Goal: Task Accomplishment & Management: Manage account settings

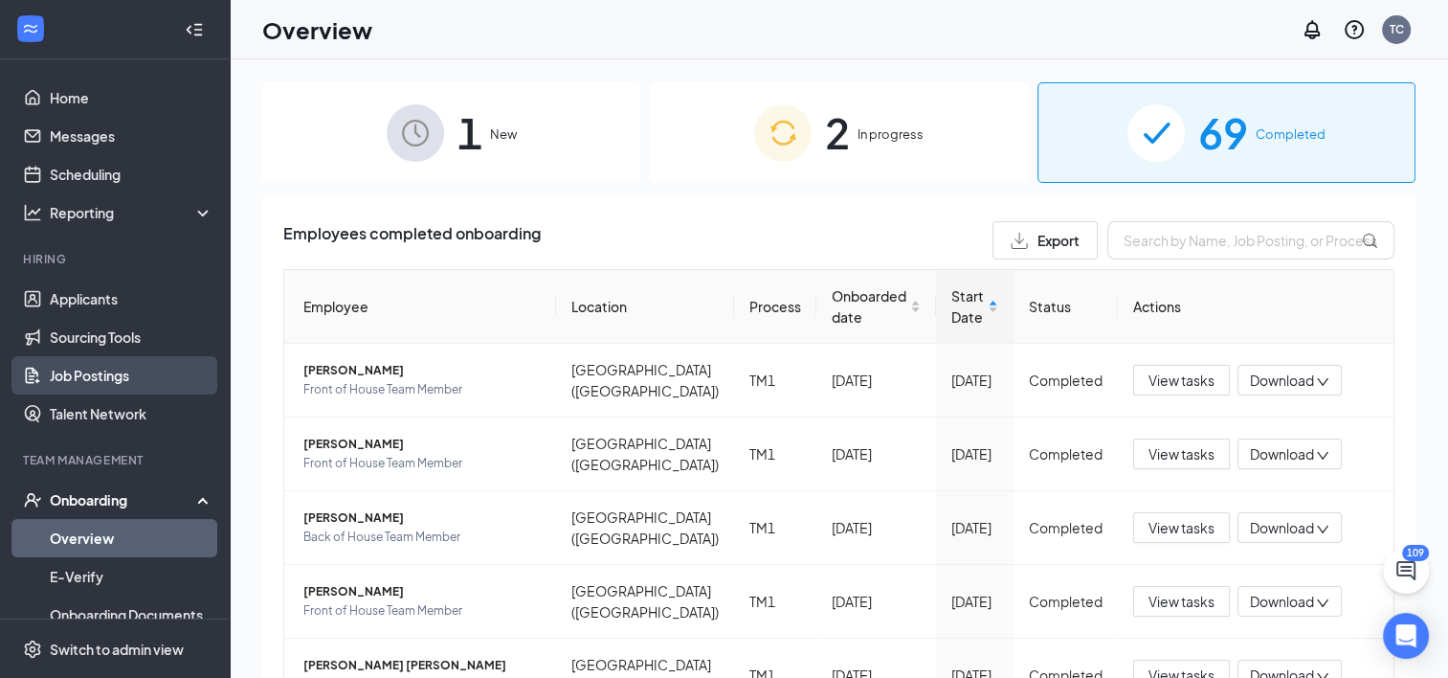
click at [75, 371] on link "Job Postings" at bounding box center [132, 375] width 164 height 38
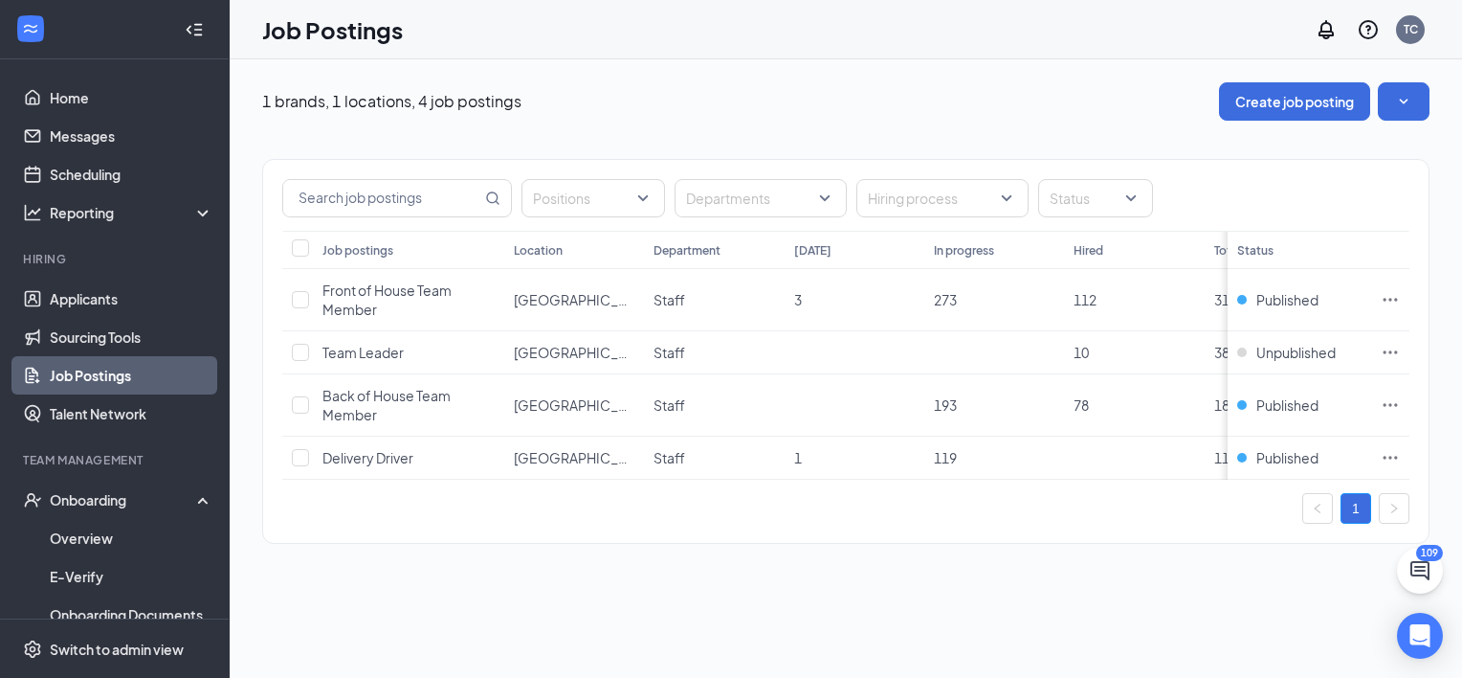
drag, startPoint x: 1296, startPoint y: 485, endPoint x: 1027, endPoint y: 544, distance: 275.2
click at [1027, 544] on div "Positions Departments Hiring process Status Job postings Location Department [D…" at bounding box center [846, 351] width 1168 height 385
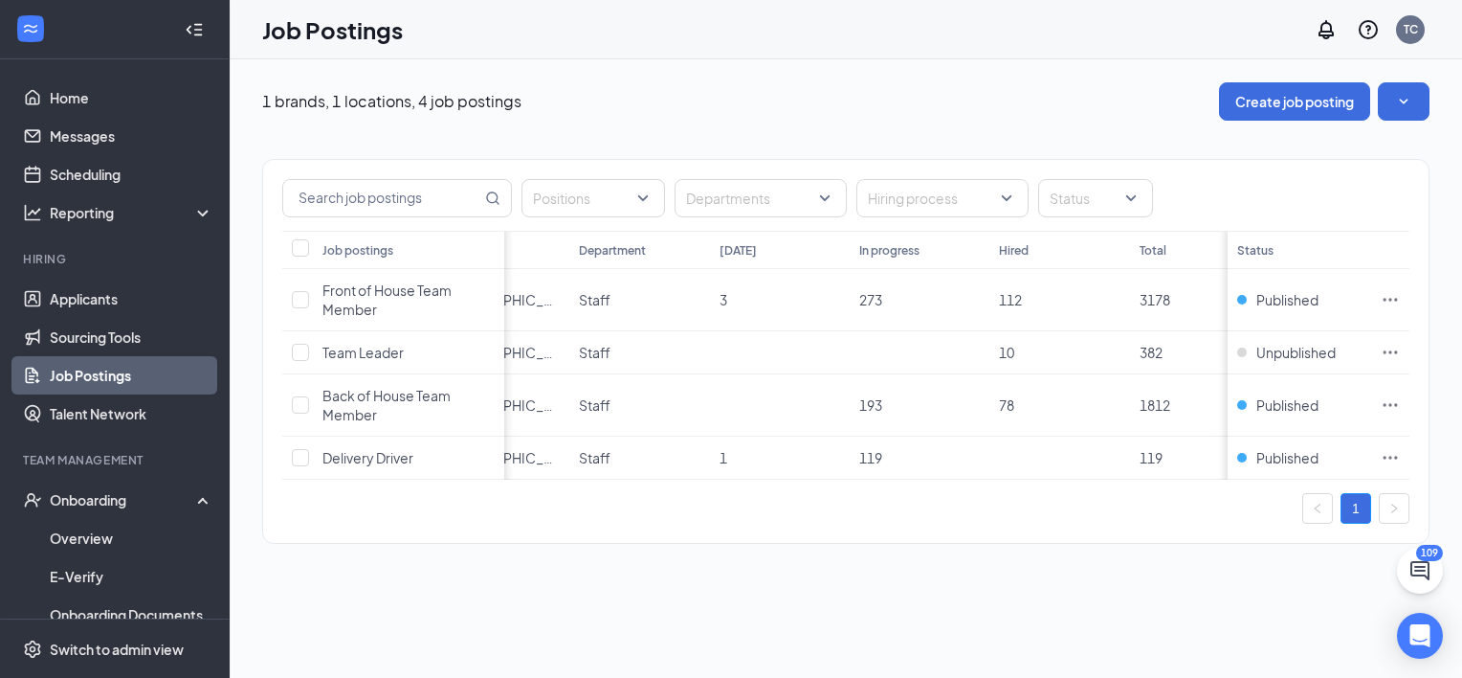
scroll to position [0, 77]
click at [1386, 457] on icon "Ellipses" at bounding box center [1391, 457] width 14 height 3
click at [1380, 461] on td at bounding box center [1390, 457] width 38 height 43
click at [1317, 456] on span "Published" at bounding box center [1288, 457] width 62 height 19
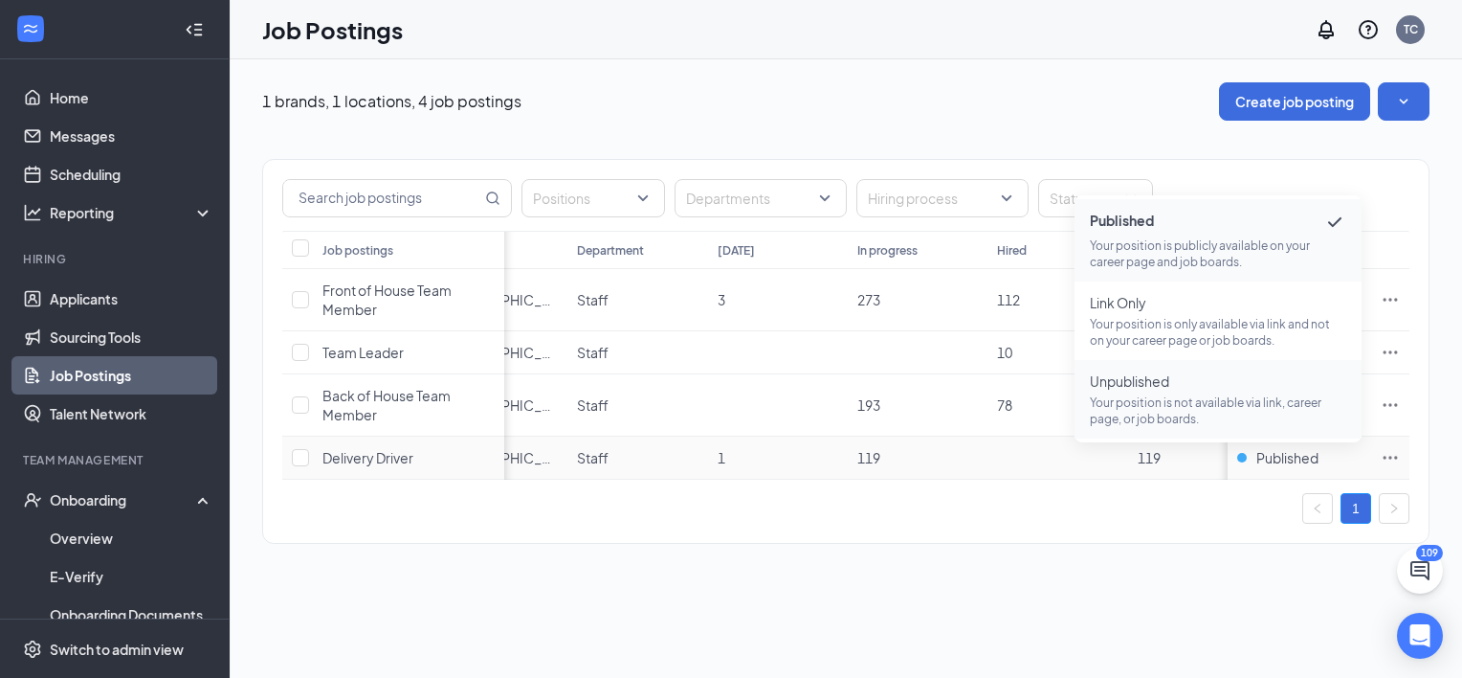
click at [1174, 389] on span "Unpublished" at bounding box center [1218, 380] width 256 height 19
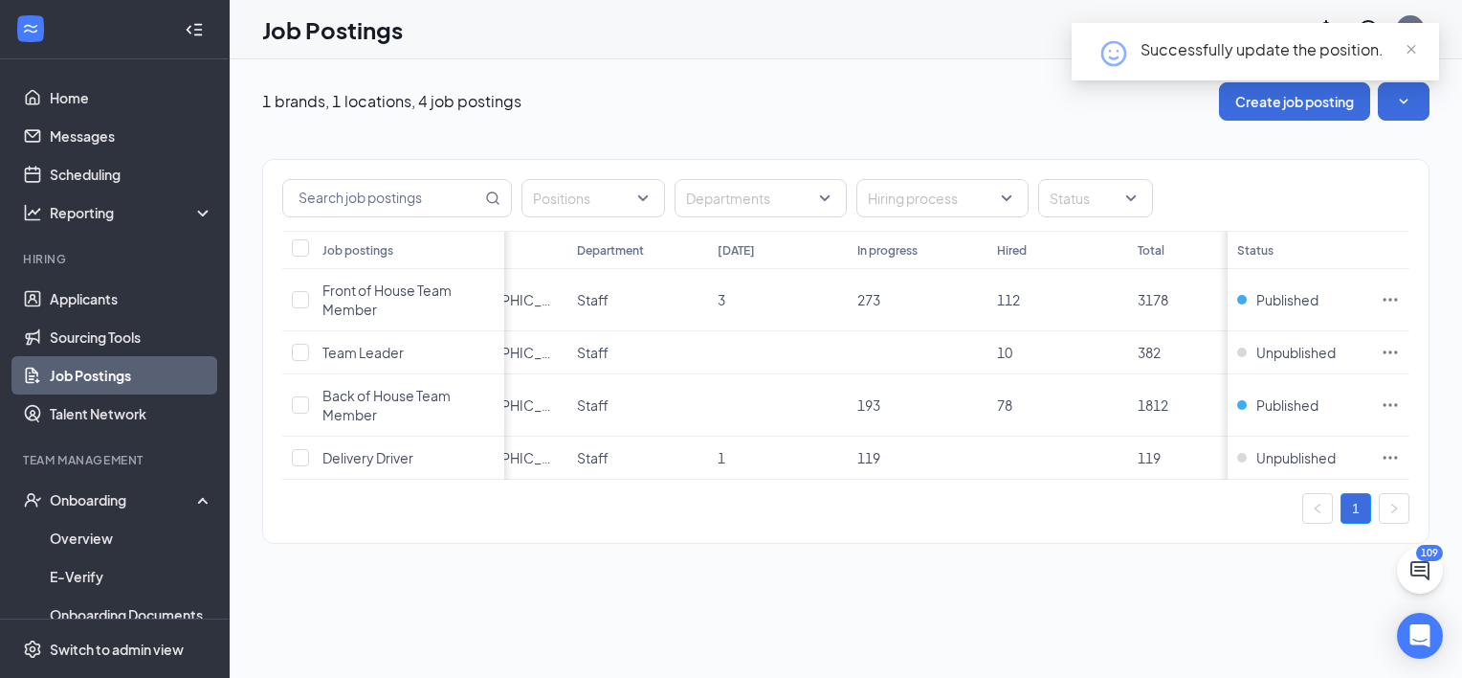
click at [892, 121] on div "Positions Departments Hiring process Status Job postings Location Department [D…" at bounding box center [846, 342] width 1168 height 442
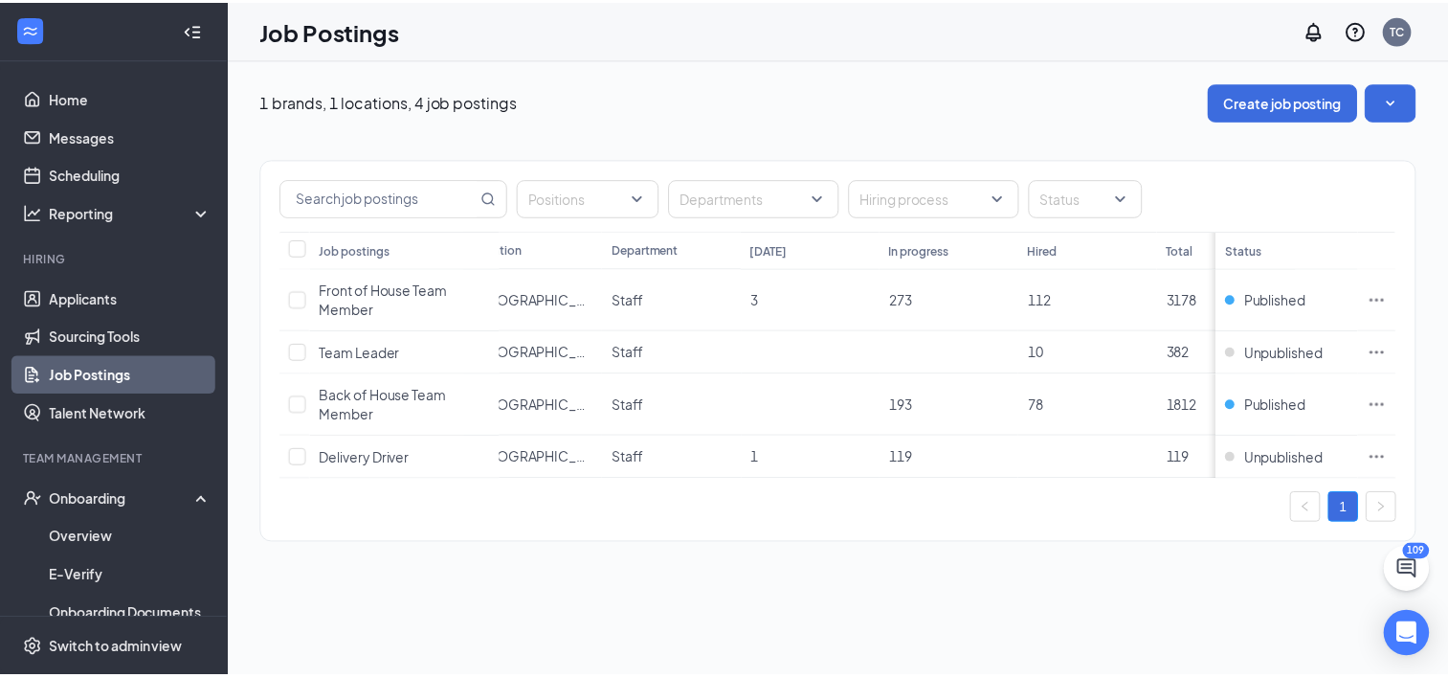
scroll to position [0, 0]
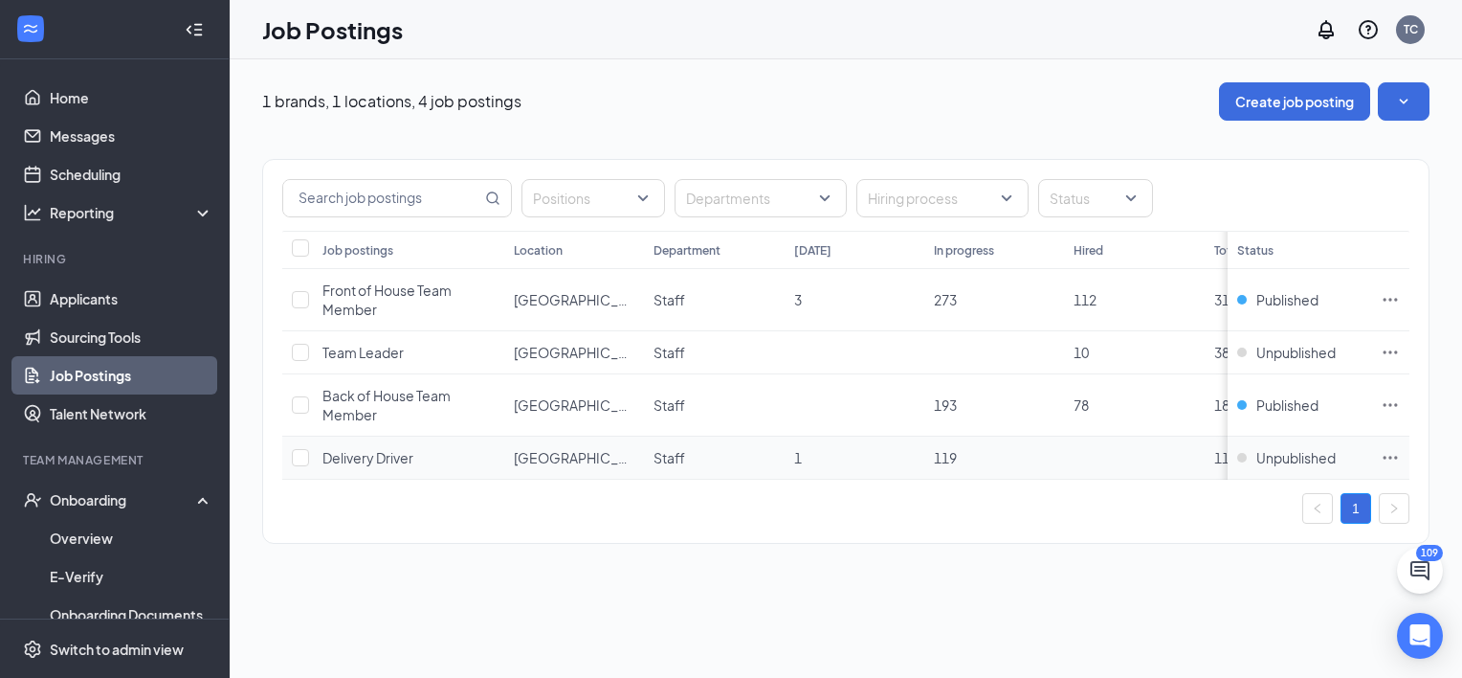
click at [346, 460] on span "Delivery Driver" at bounding box center [368, 457] width 91 height 17
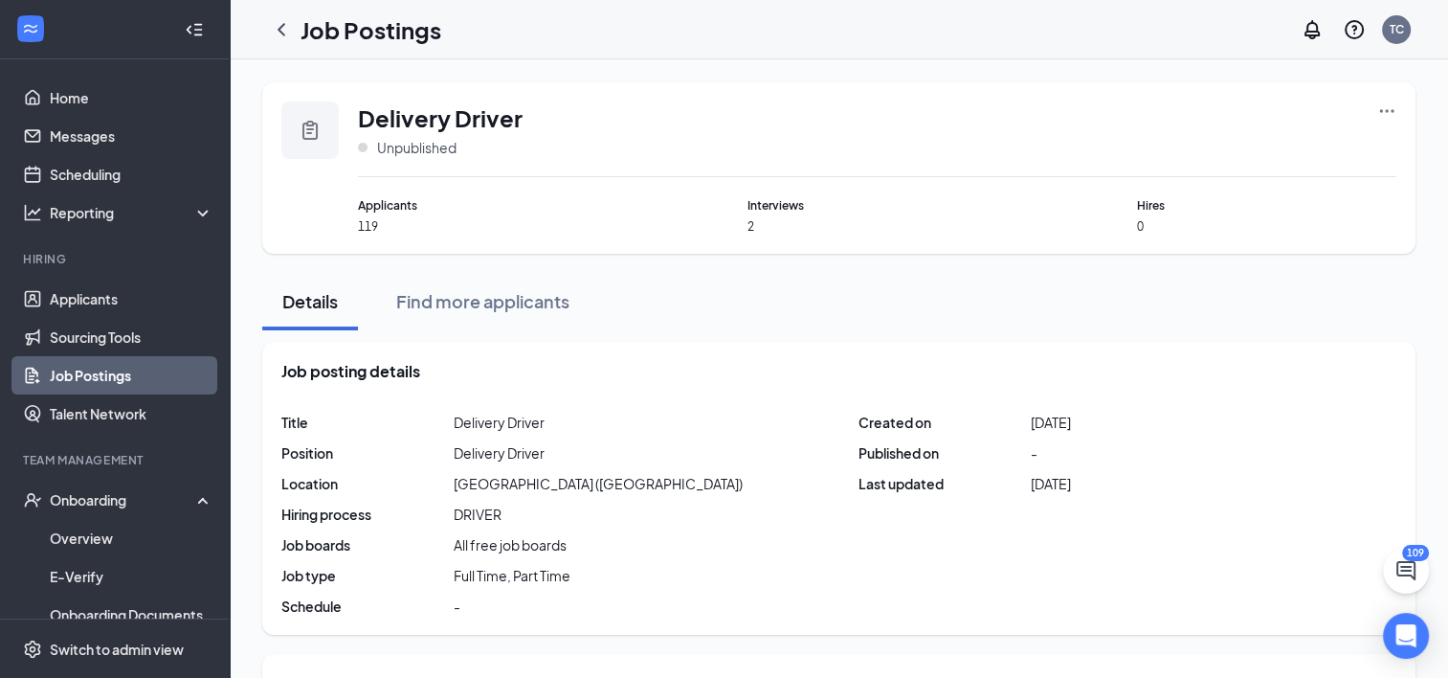
click at [78, 368] on link "Job Postings" at bounding box center [132, 375] width 164 height 38
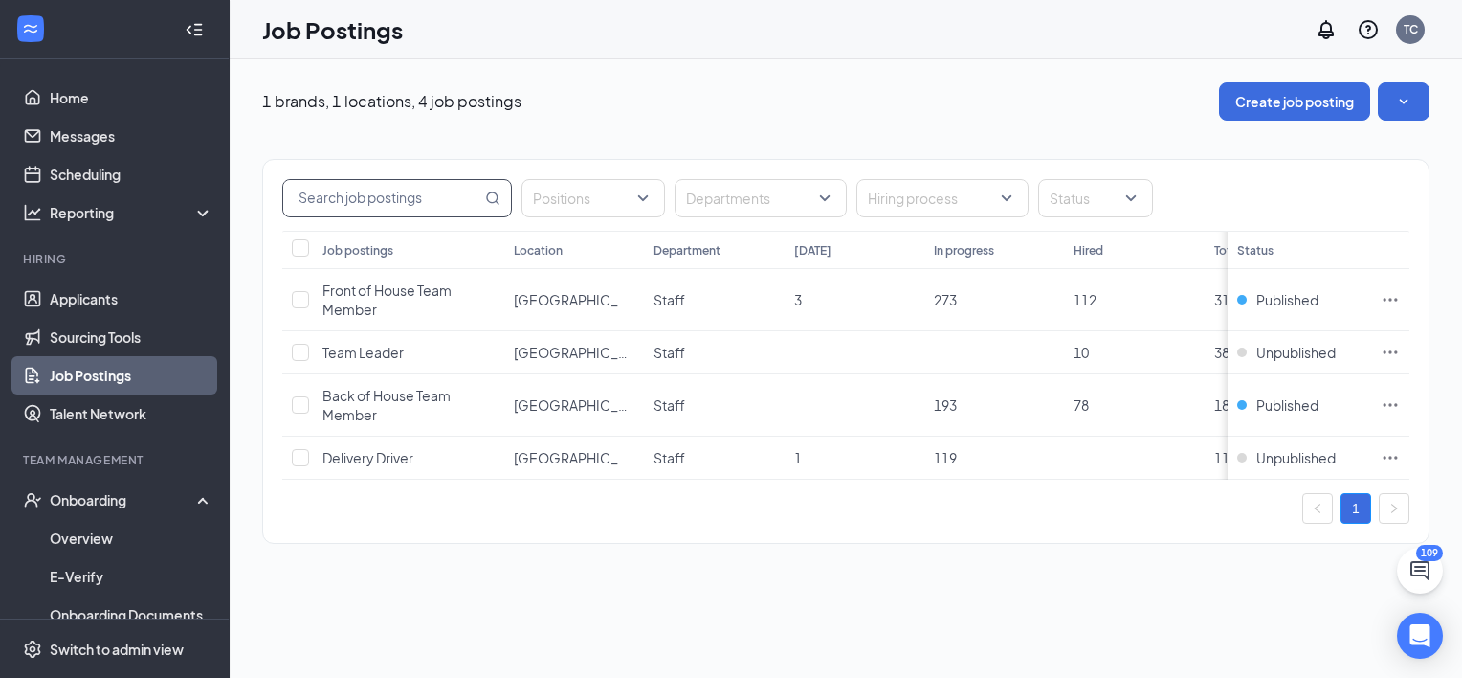
click at [301, 203] on input "text" at bounding box center [382, 198] width 198 height 36
click at [652, 202] on div "Positions" at bounding box center [594, 198] width 144 height 38
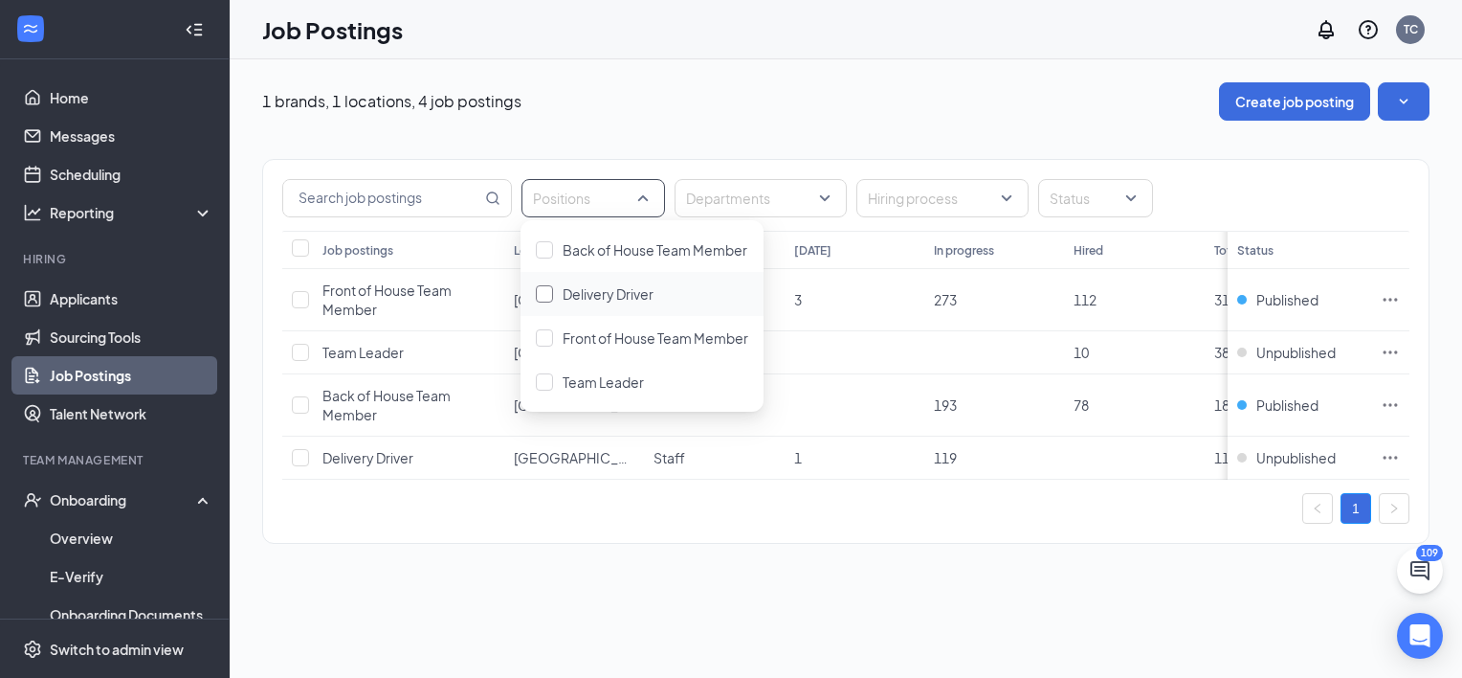
click at [544, 288] on div at bounding box center [544, 293] width 17 height 17
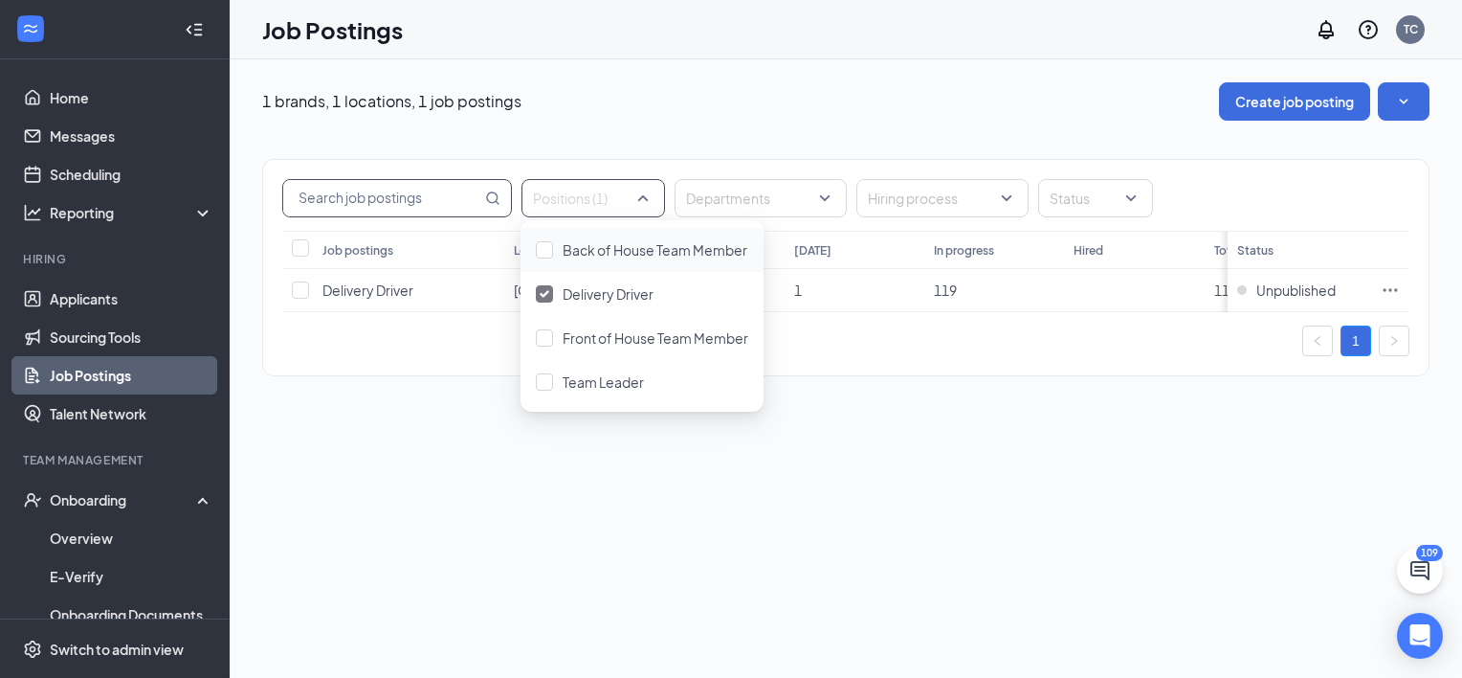
click at [380, 206] on input "text" at bounding box center [382, 198] width 198 height 36
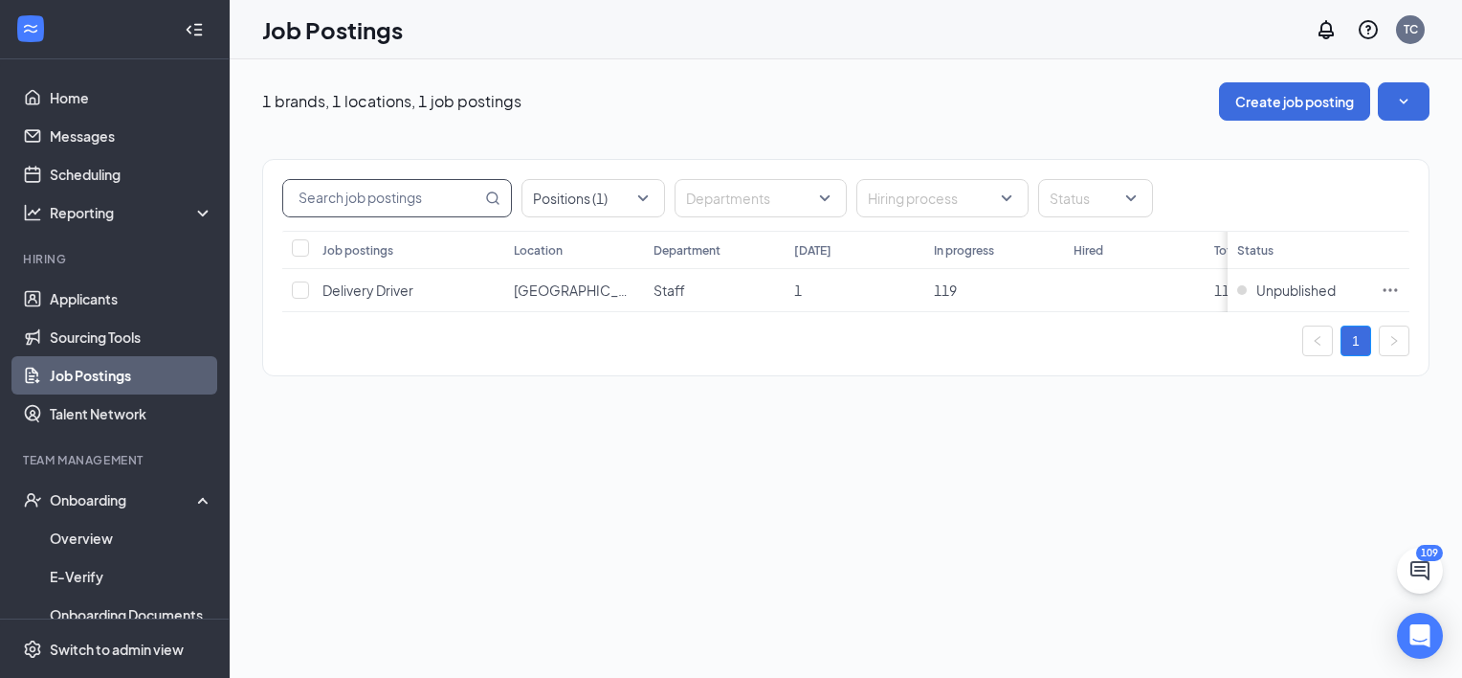
type input "[PERSON_NAME]"
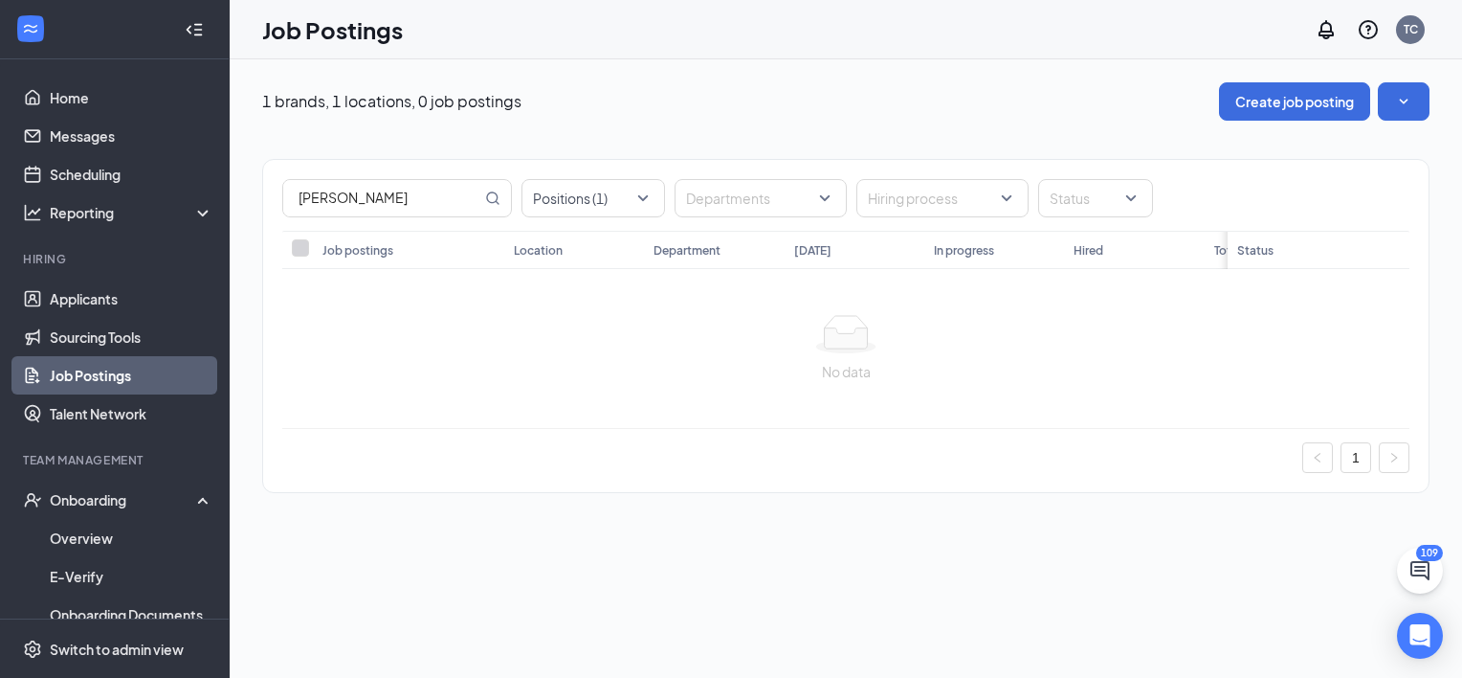
click at [107, 382] on link "Job Postings" at bounding box center [132, 375] width 164 height 38
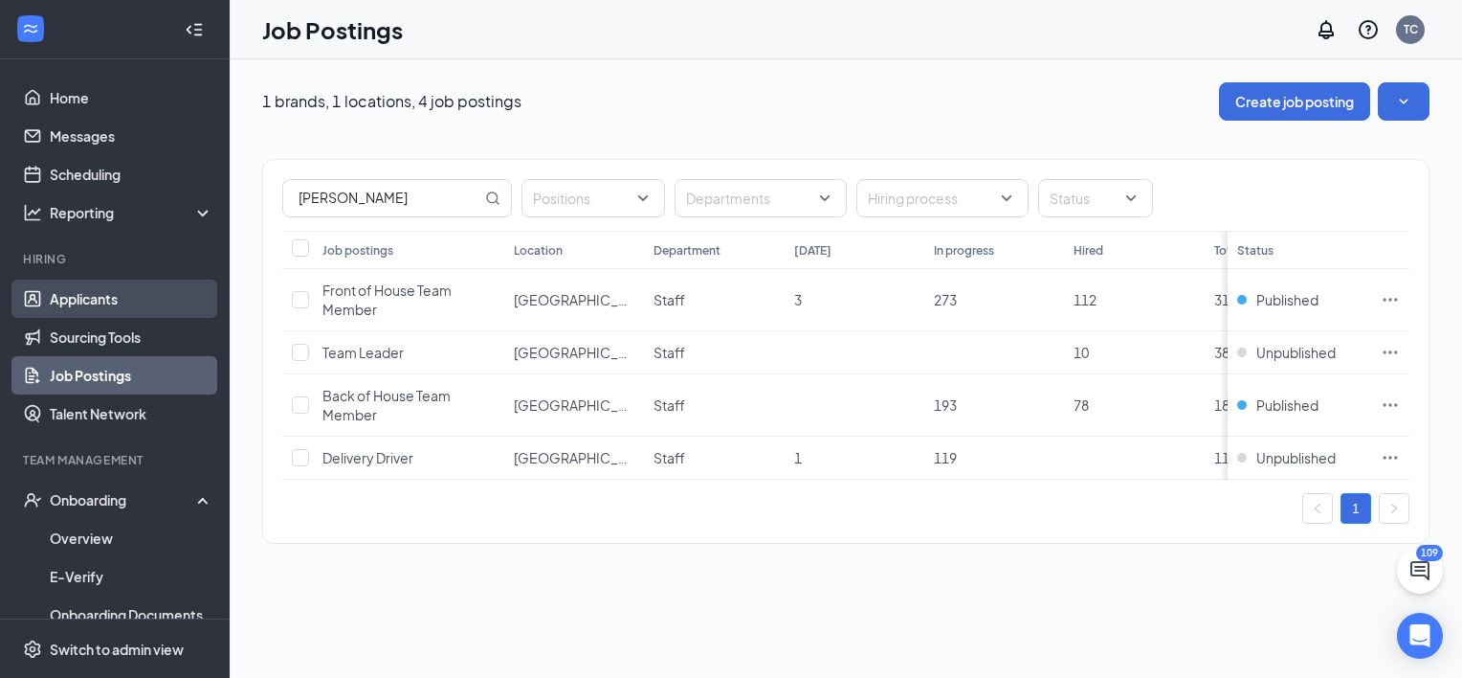
click at [86, 288] on link "Applicants" at bounding box center [132, 298] width 164 height 38
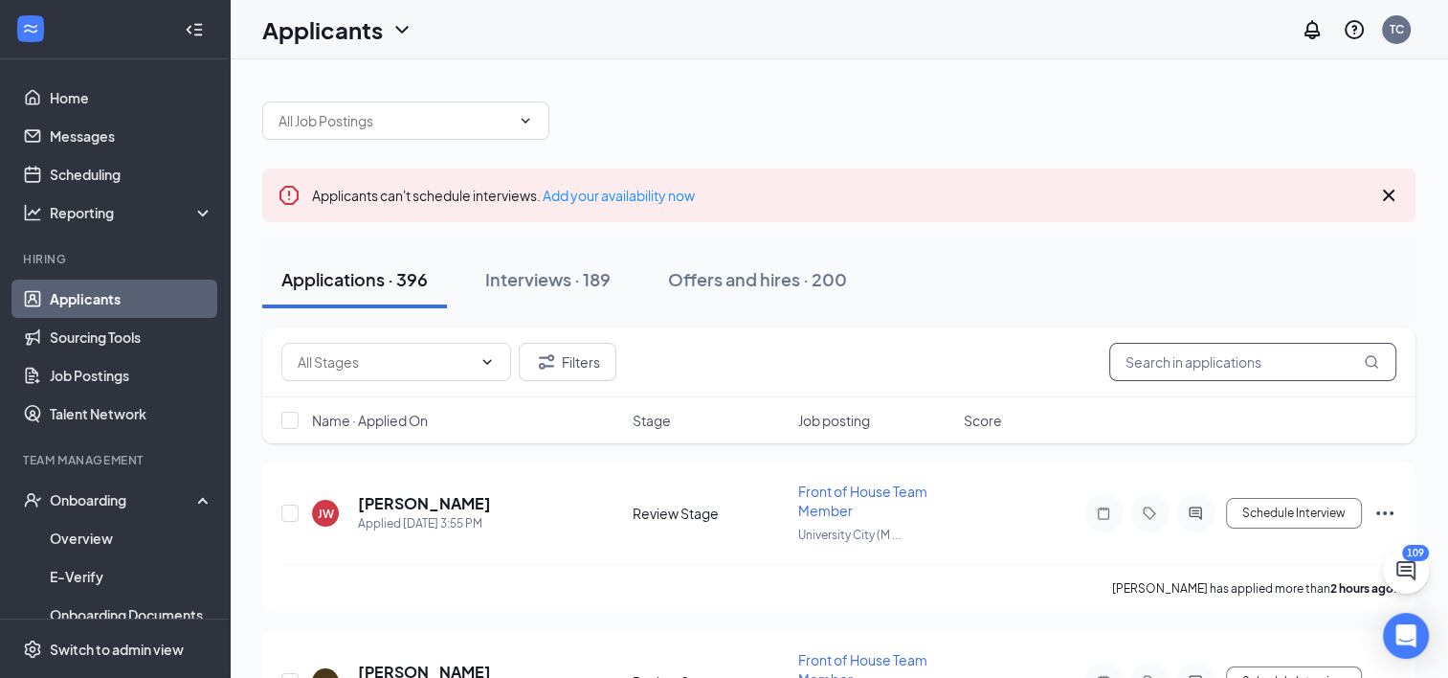
click at [1282, 364] on input "text" at bounding box center [1252, 362] width 287 height 38
click at [569, 359] on button "Filters" at bounding box center [568, 362] width 98 height 38
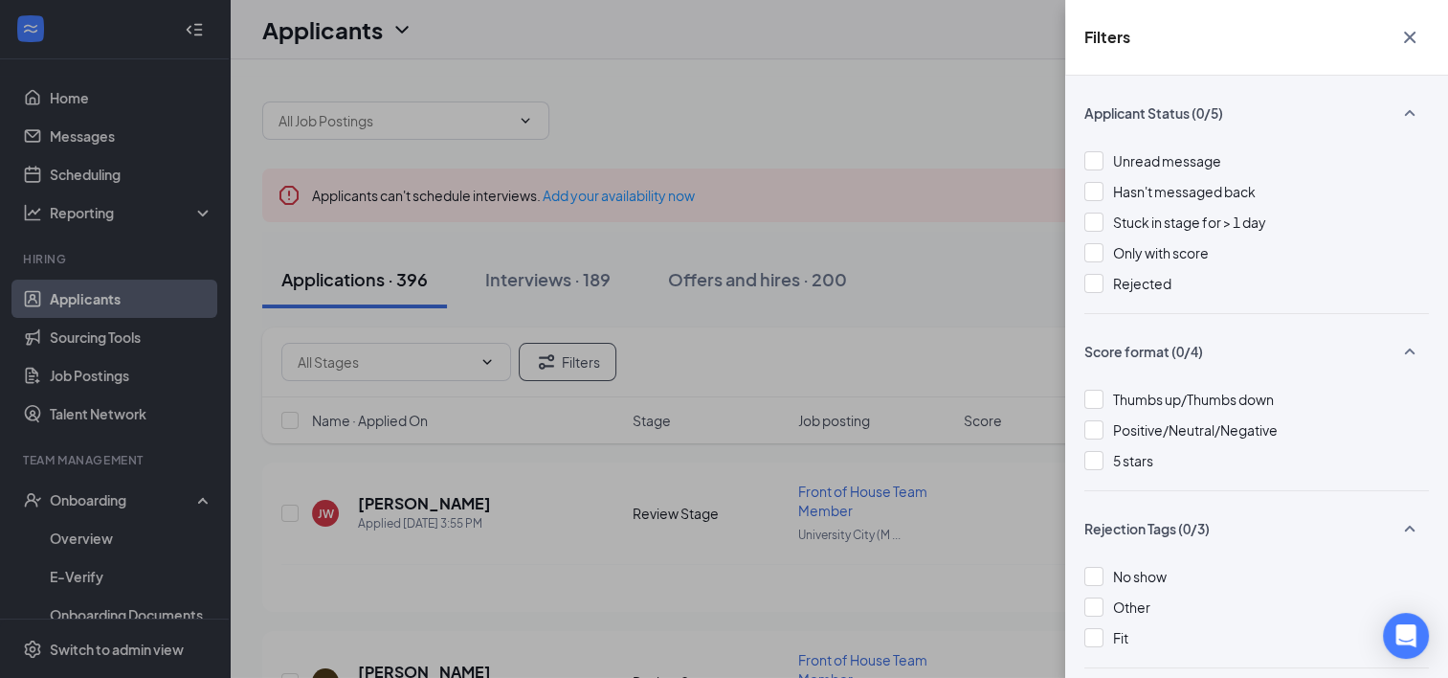
scroll to position [68, 0]
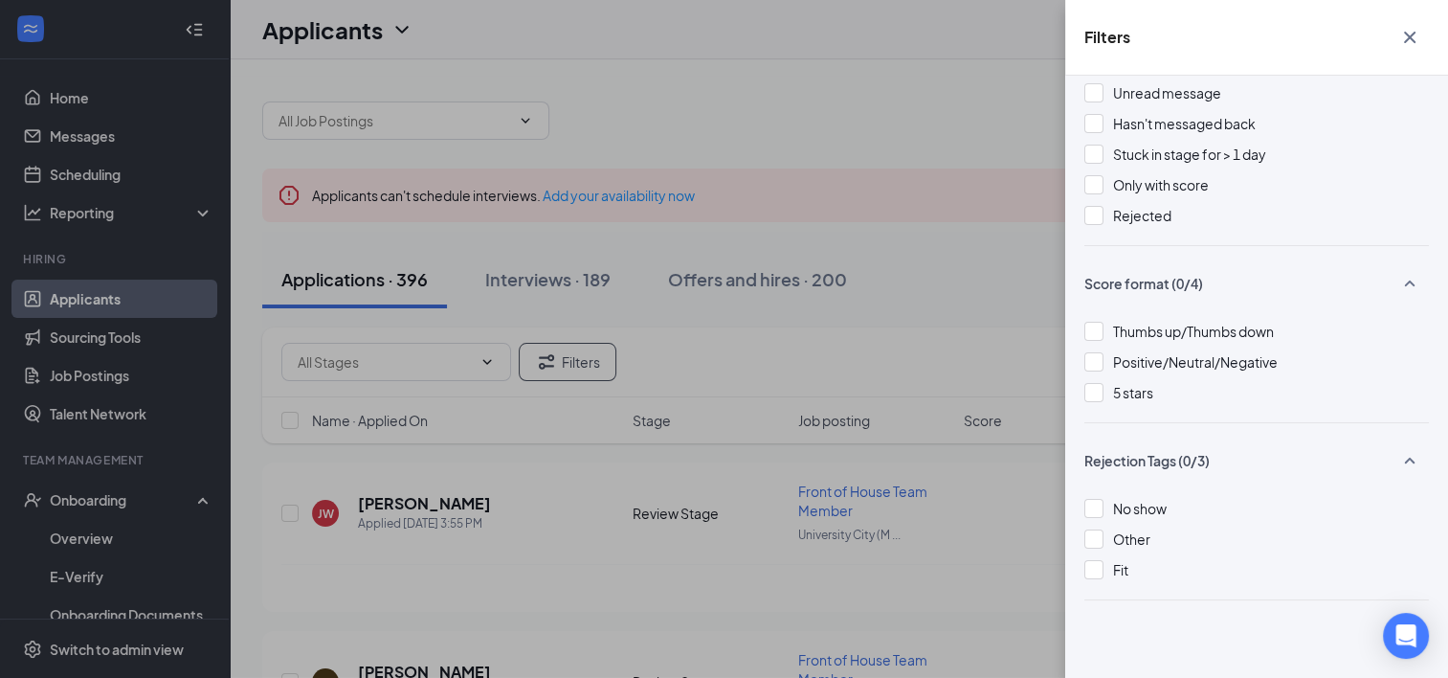
click at [682, 302] on div "Filters Applicant Status (0/5) Unread message Hasn't messaged back Stuck in sta…" at bounding box center [724, 339] width 1448 height 678
click at [1409, 36] on icon "Cross" at bounding box center [1409, 37] width 11 height 11
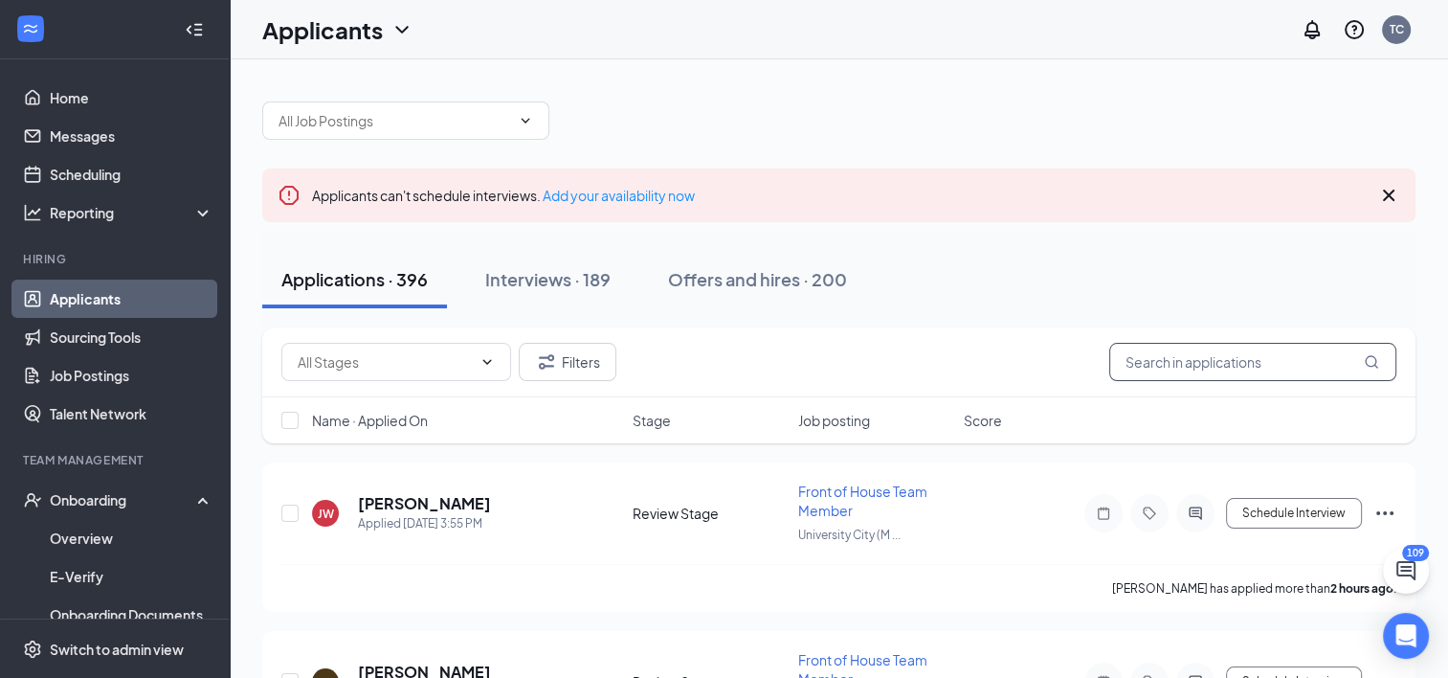
click at [1157, 362] on input "text" at bounding box center [1252, 362] width 287 height 38
click at [842, 421] on span "Job posting" at bounding box center [834, 420] width 72 height 19
click at [478, 361] on span at bounding box center [485, 361] width 19 height 15
click at [494, 363] on icon "ChevronDown" at bounding box center [486, 361] width 15 height 15
click at [440, 369] on input "text" at bounding box center [385, 361] width 174 height 21
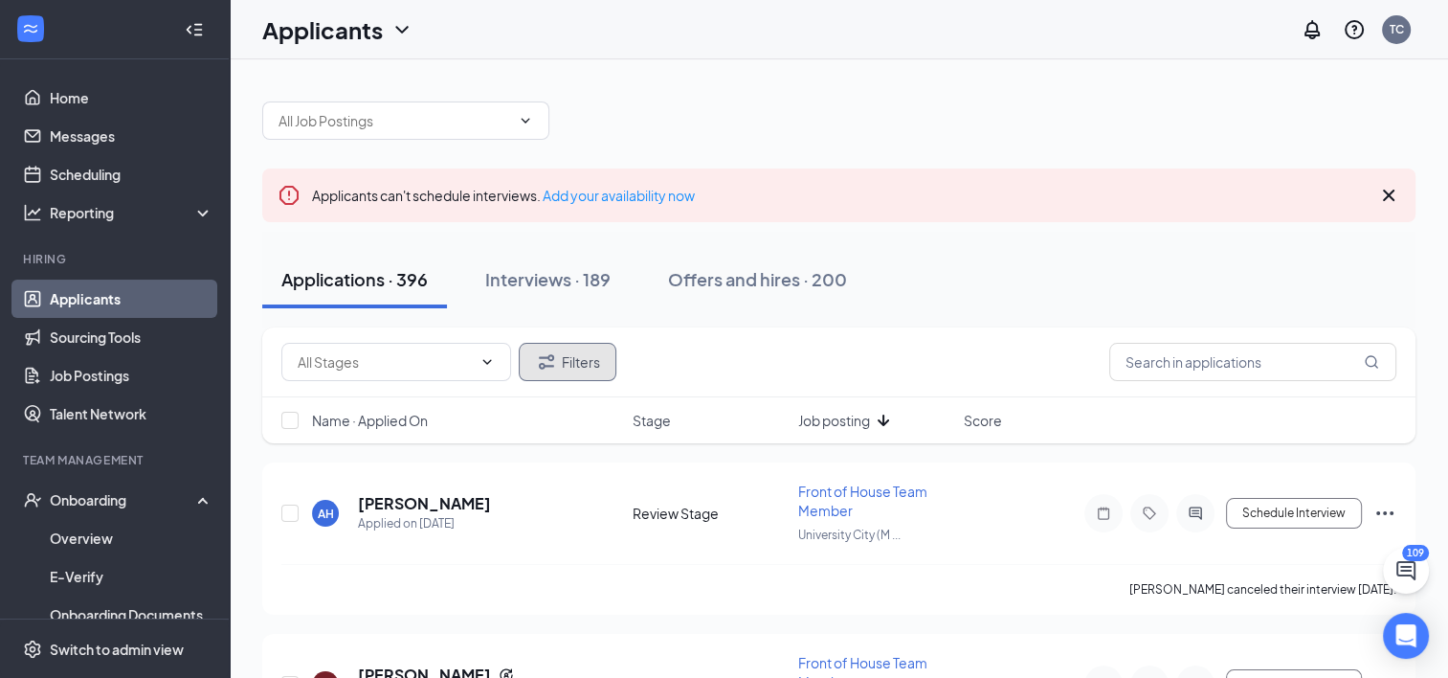
click at [558, 367] on button "Filters" at bounding box center [568, 362] width 98 height 38
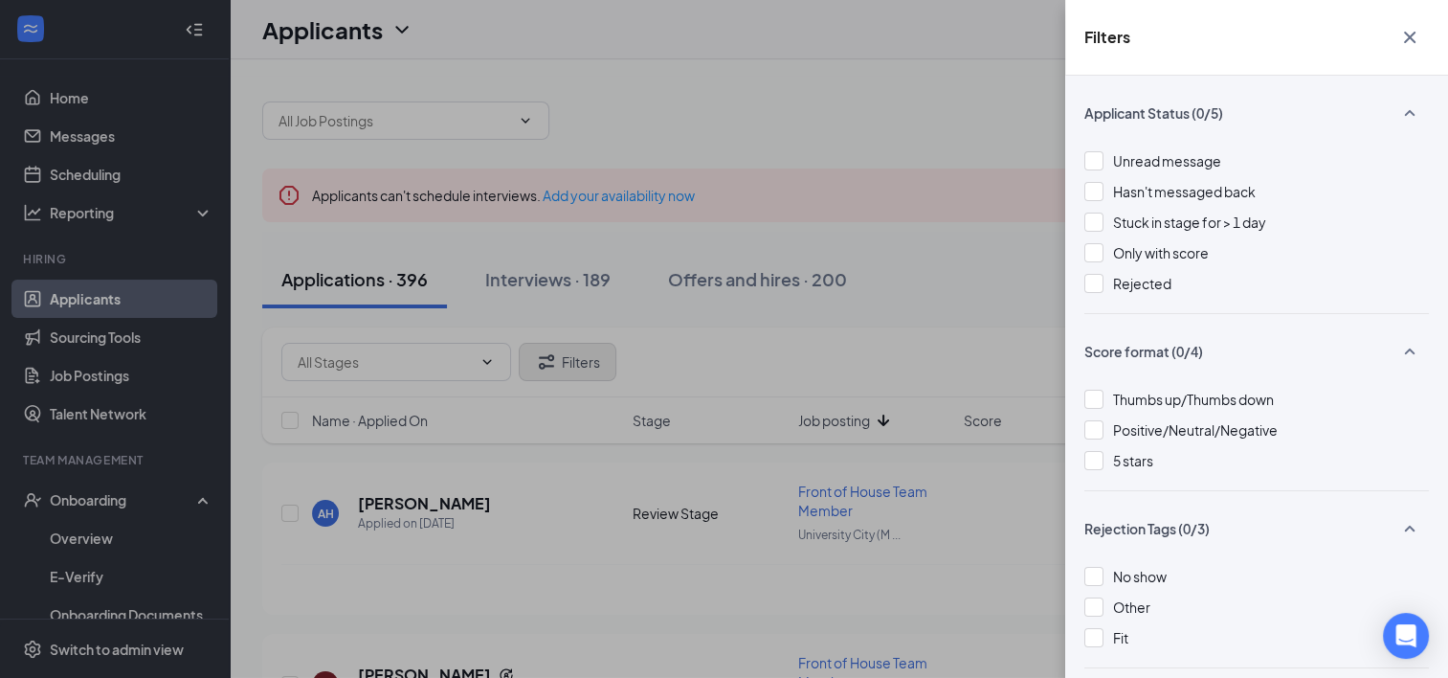
click at [558, 367] on div "Filters Applicant Status (0/5) Unread message Hasn't messaged back Stuck in sta…" at bounding box center [724, 339] width 1448 height 678
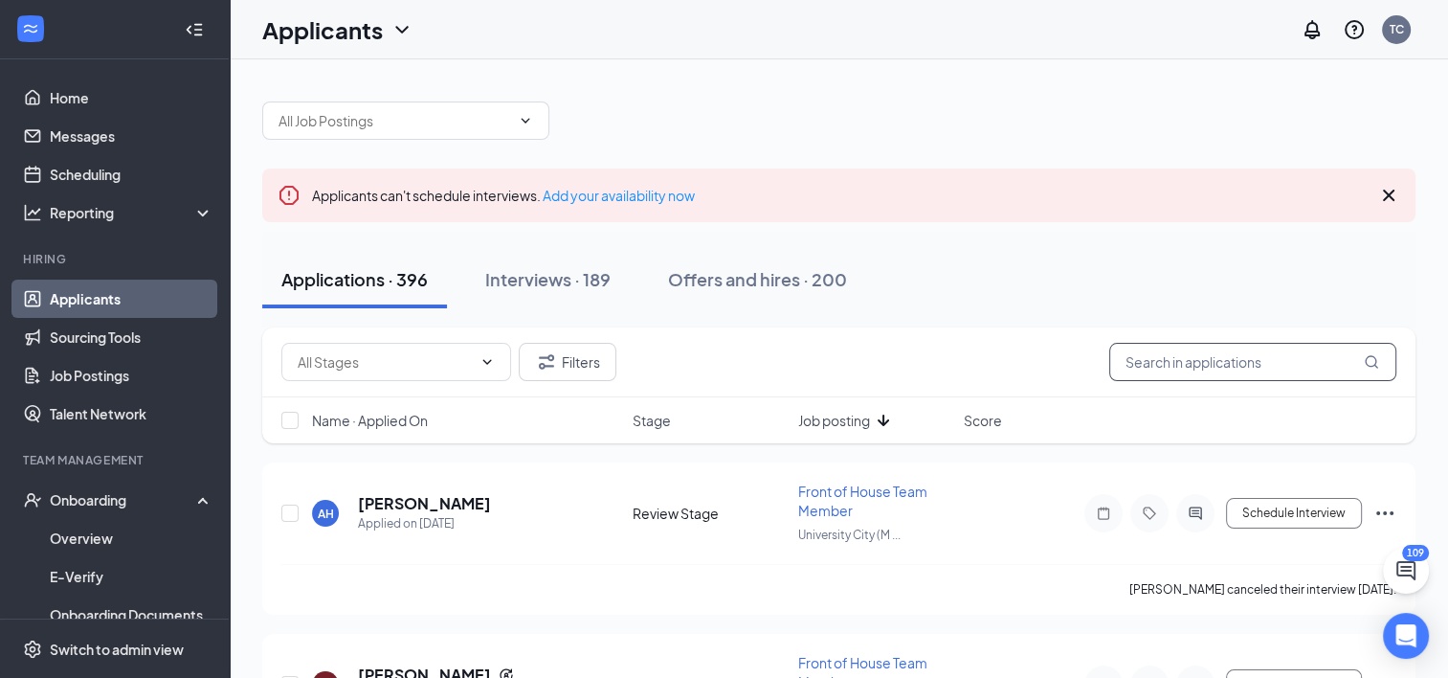
click at [1235, 371] on input "text" at bounding box center [1252, 362] width 287 height 38
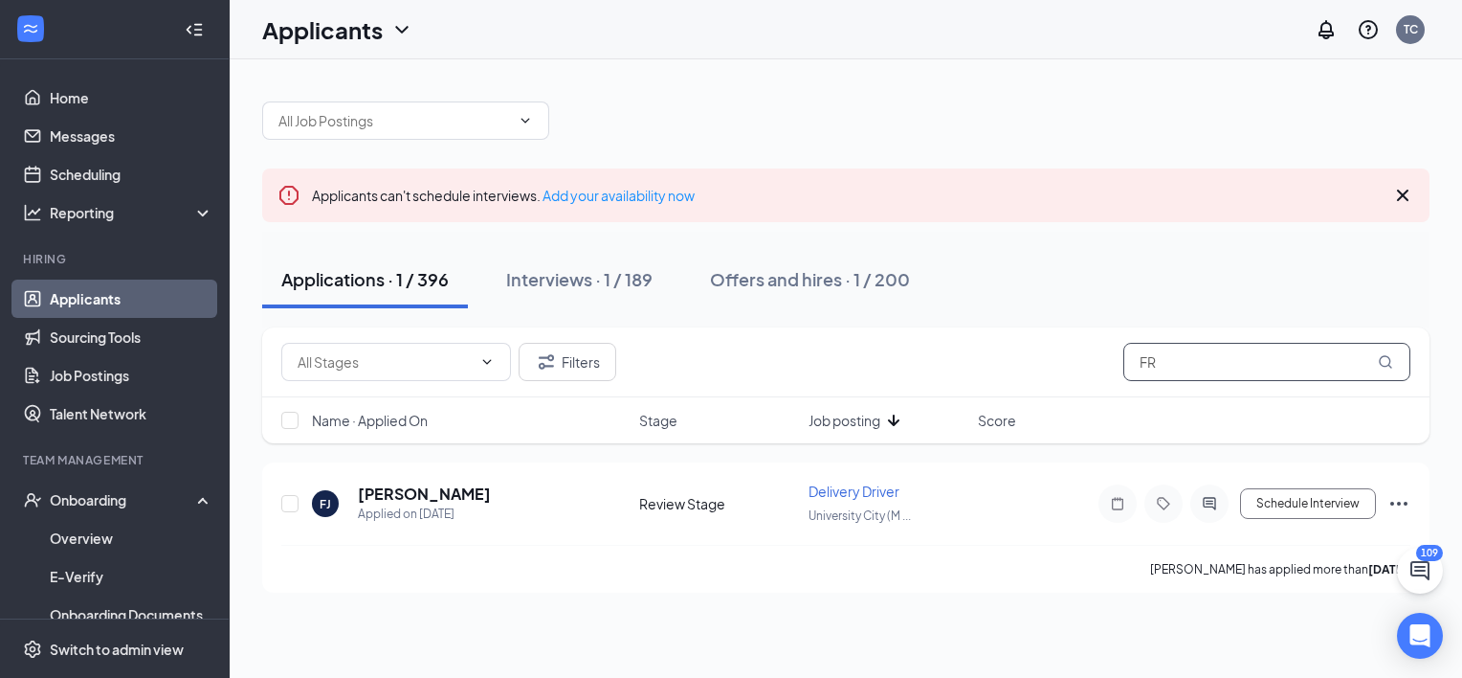
type input "F"
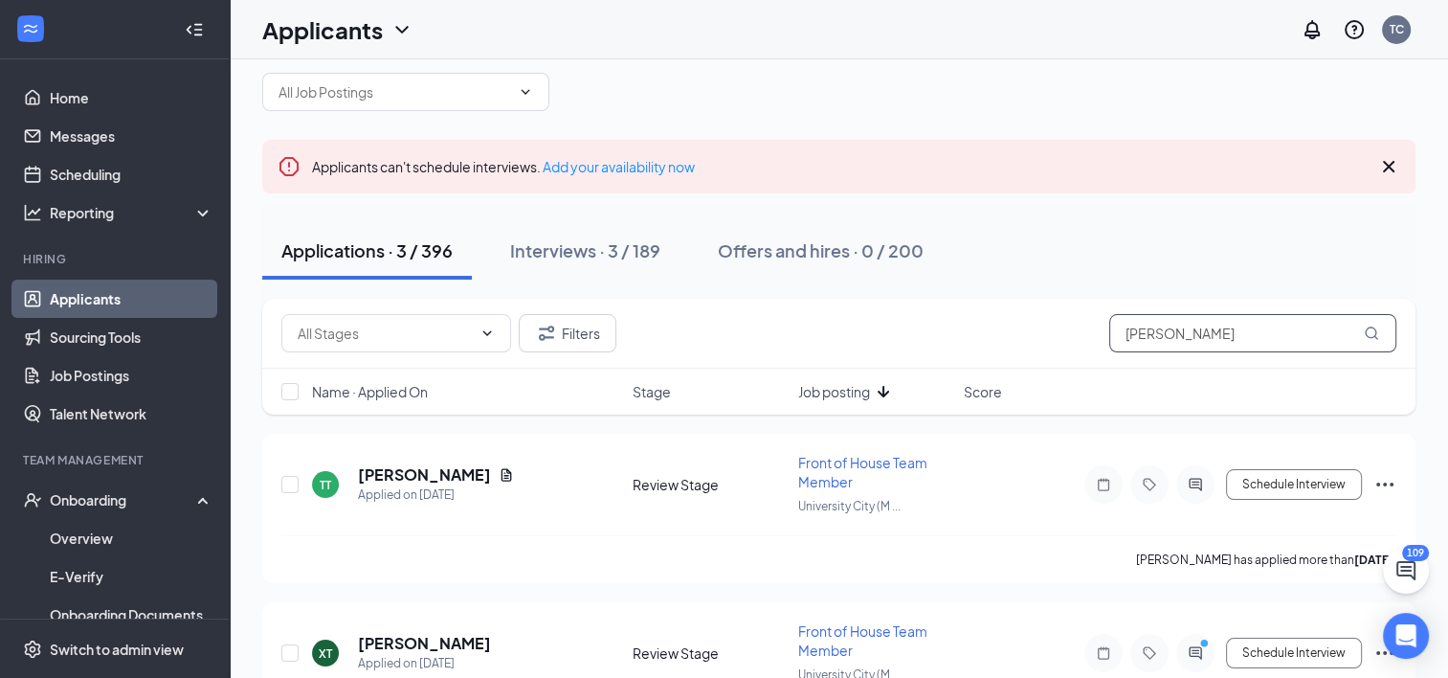
scroll to position [19, 0]
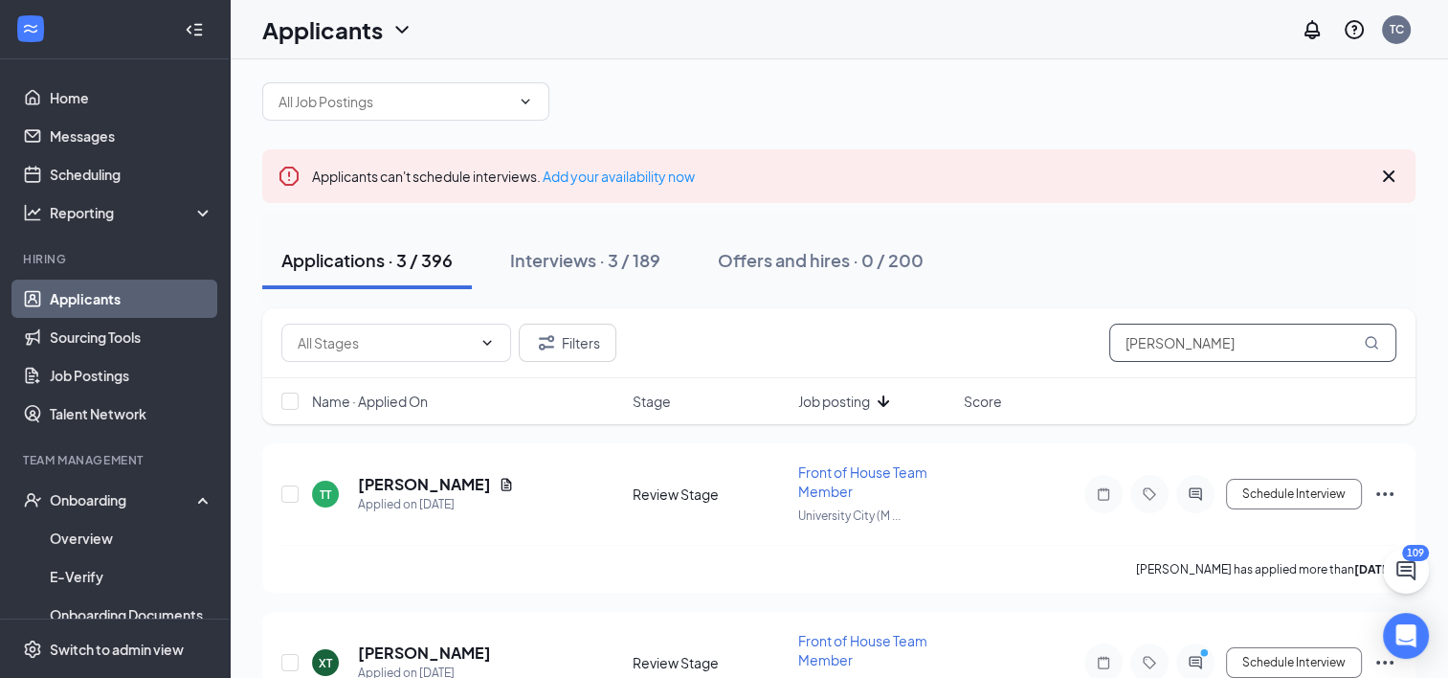
click at [1212, 326] on input "[PERSON_NAME]" at bounding box center [1252, 342] width 287 height 38
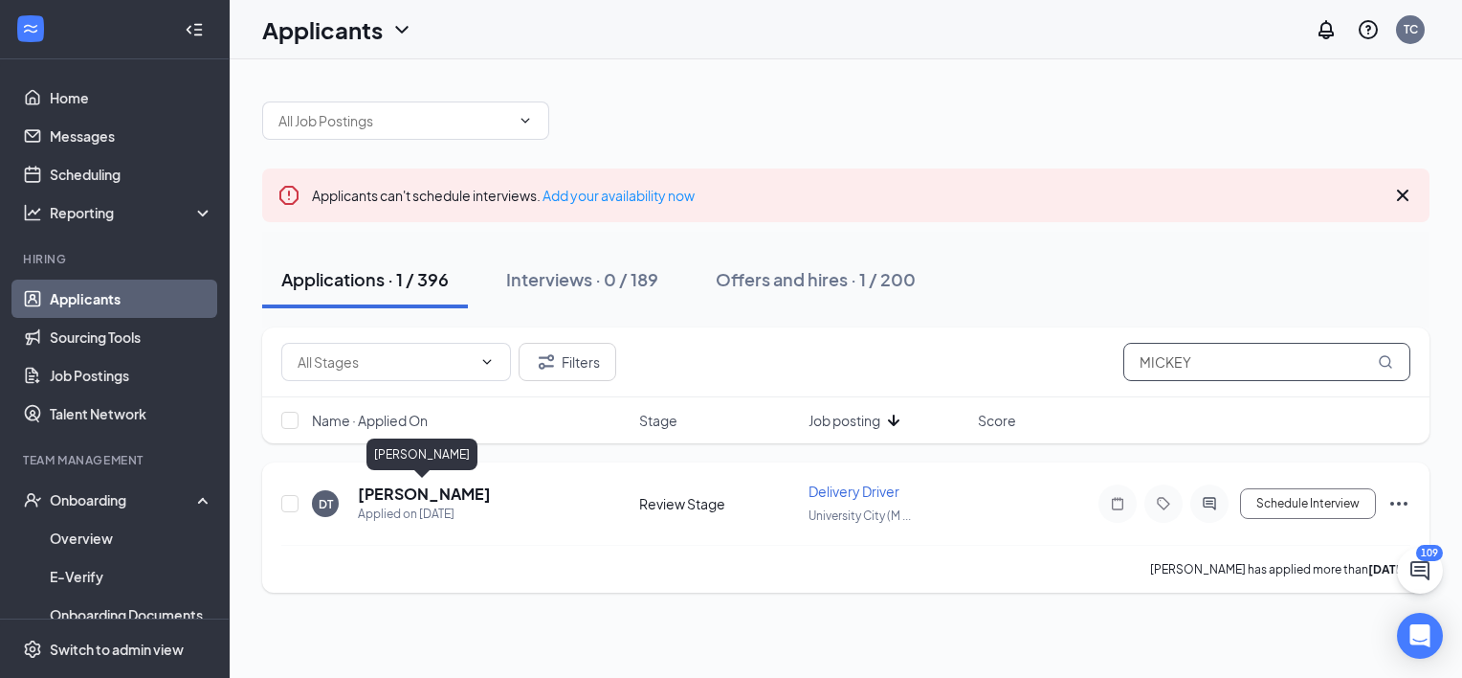
type input "MICKEY"
click at [458, 494] on h5 "[PERSON_NAME]" at bounding box center [424, 493] width 133 height 21
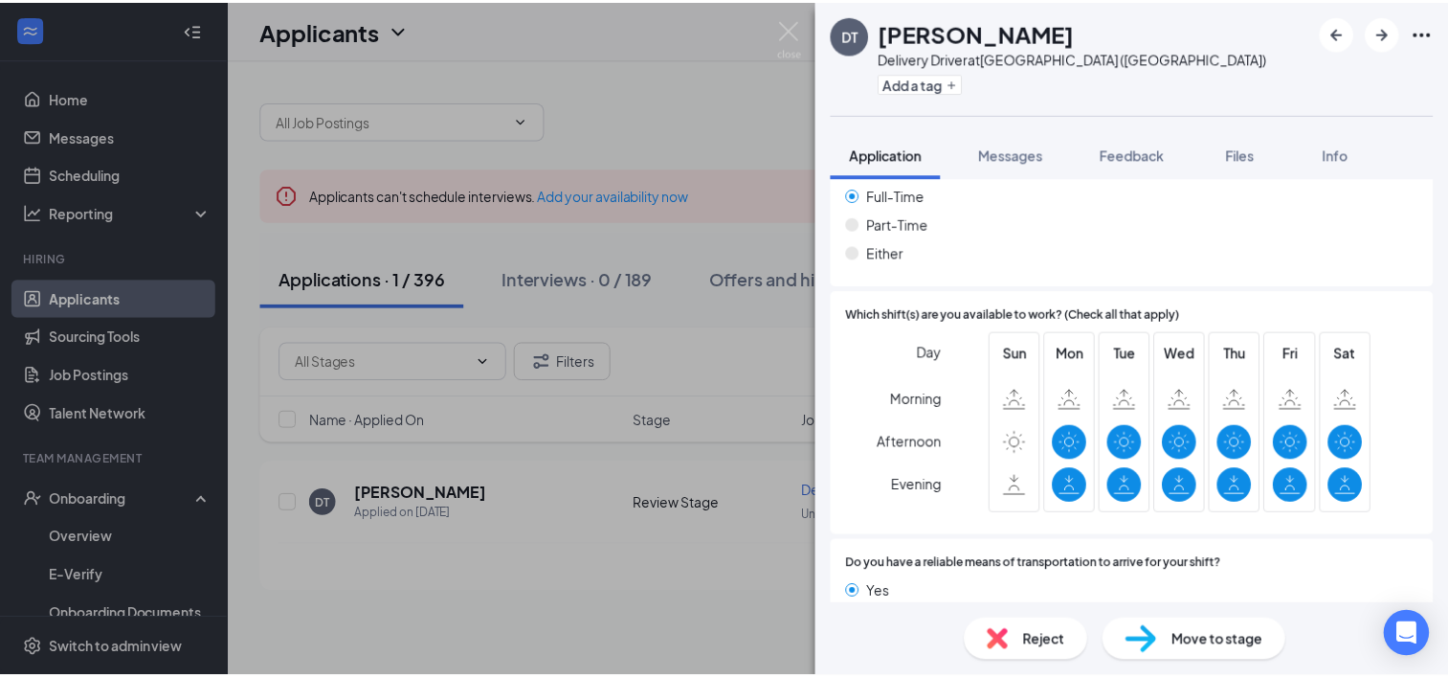
scroll to position [1178, 0]
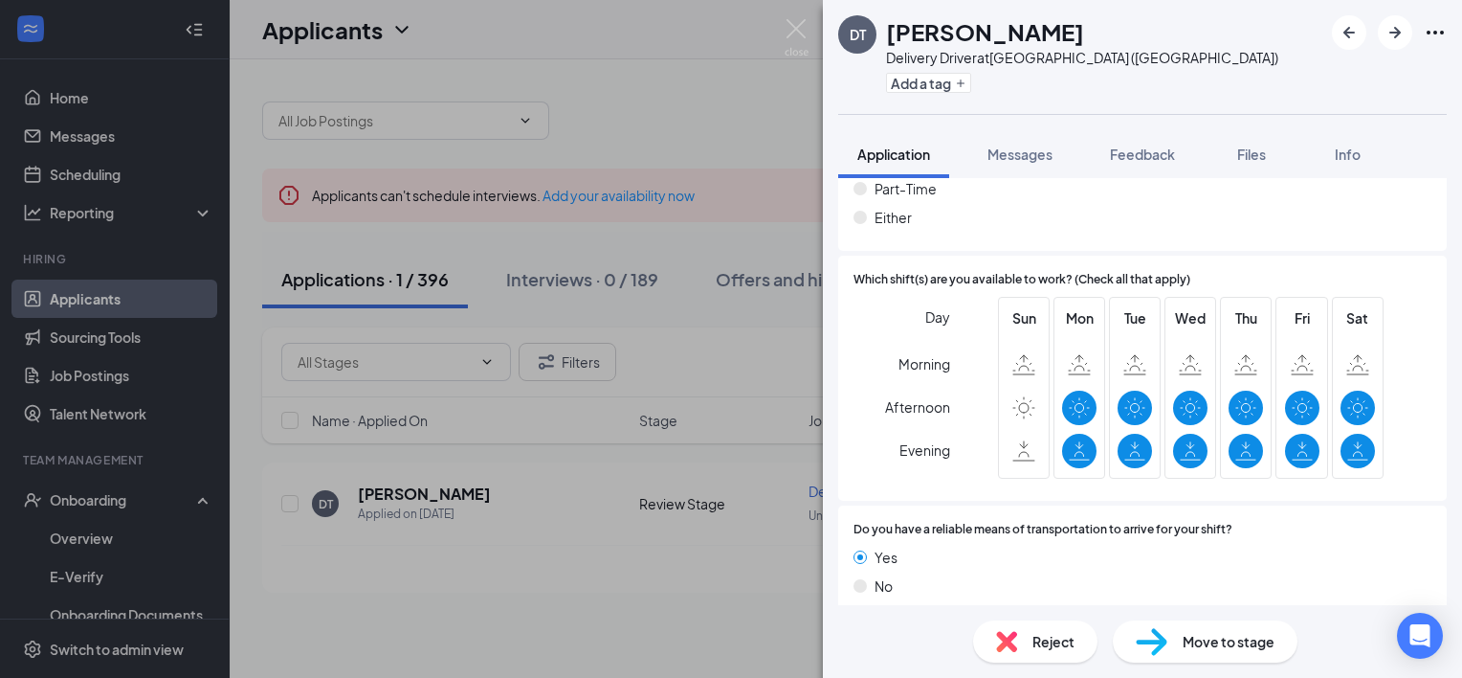
click at [636, 283] on div "DT [PERSON_NAME] Delivery Driver at [GEOGRAPHIC_DATA] ([GEOGRAPHIC_DATA]) Add a…" at bounding box center [731, 339] width 1462 height 678
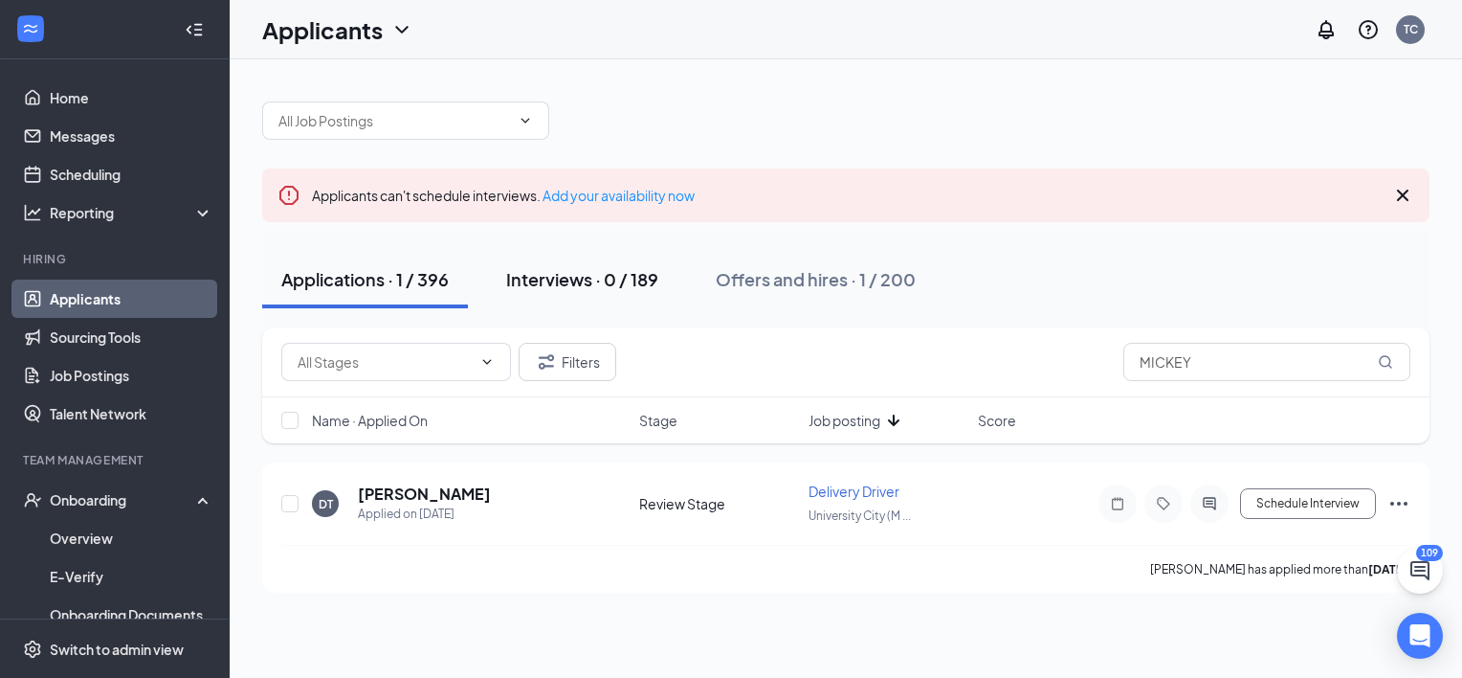
drag, startPoint x: 636, startPoint y: 283, endPoint x: 570, endPoint y: 284, distance: 66.0
click at [570, 284] on div "Interviews · 0 / 189" at bounding box center [582, 279] width 152 height 24
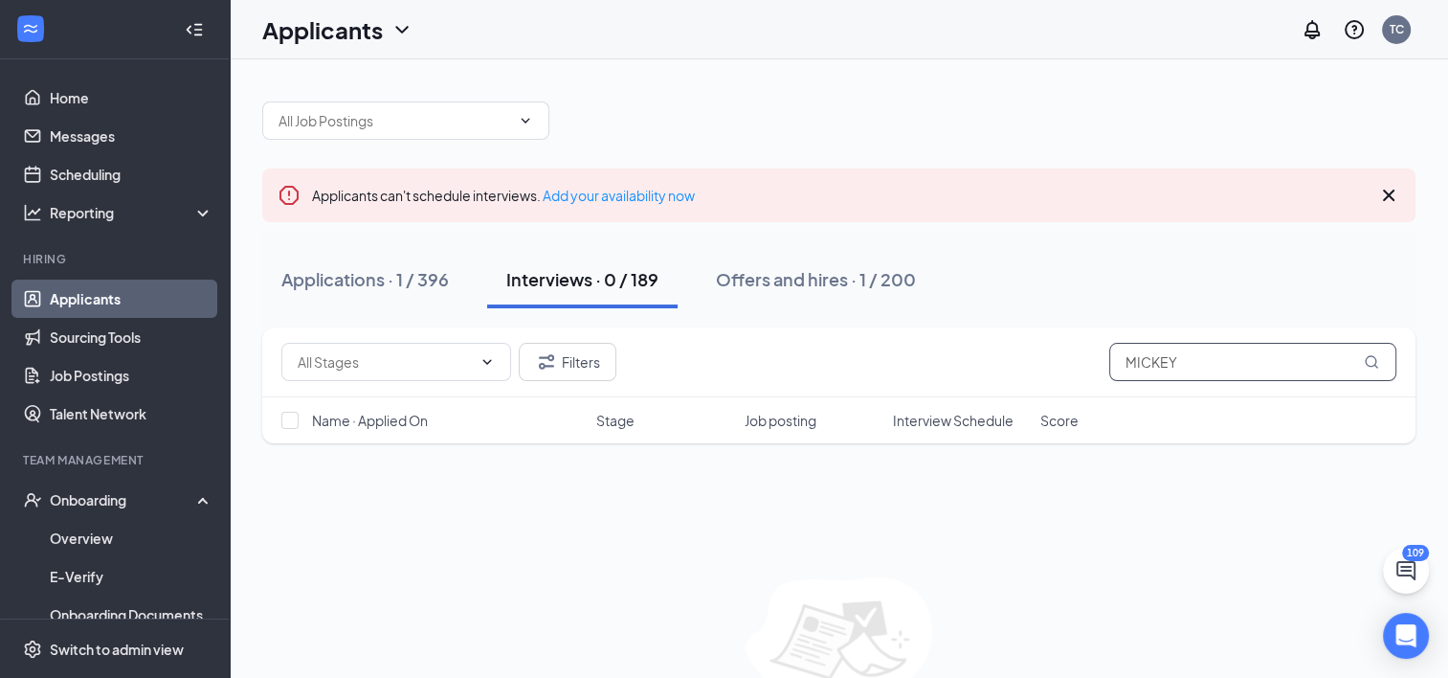
click at [1148, 357] on input "MICKEY" at bounding box center [1252, 362] width 287 height 38
click at [1187, 368] on input "KARINA" at bounding box center [1252, 362] width 287 height 38
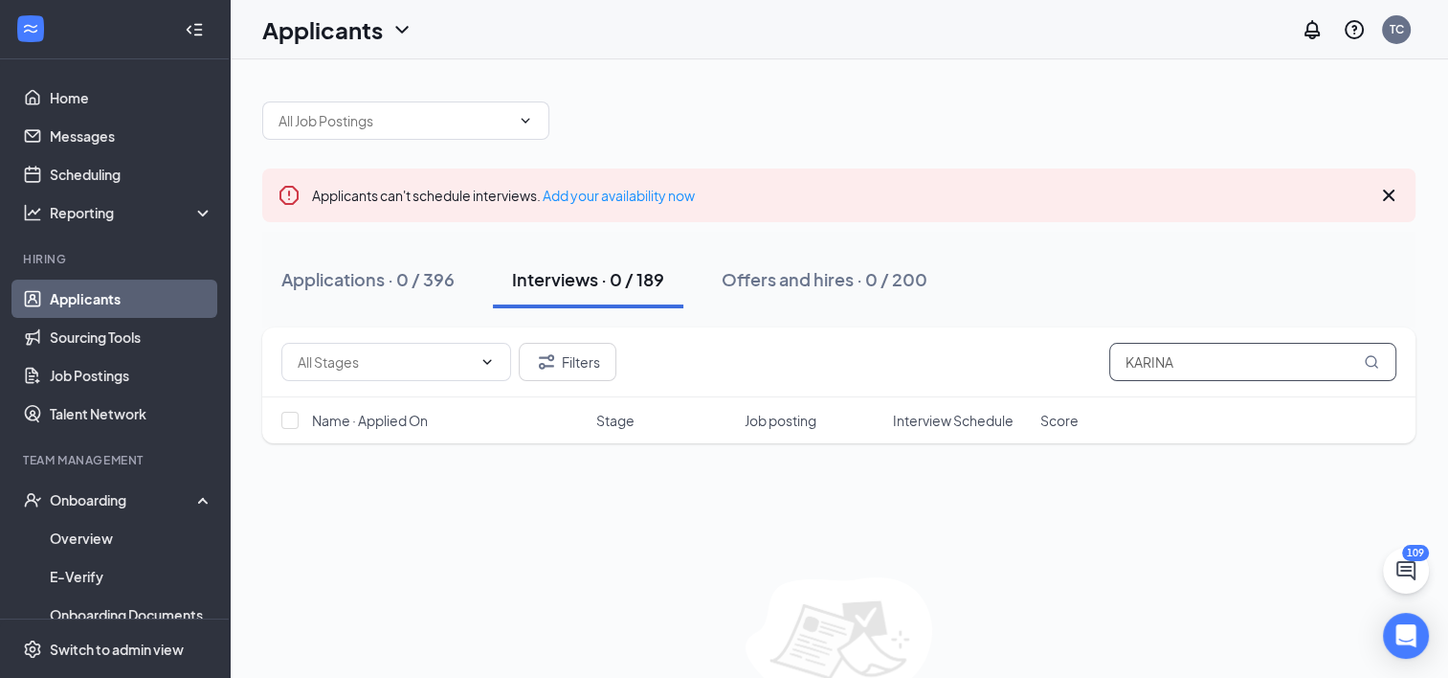
click at [1187, 368] on input "KARINA" at bounding box center [1252, 362] width 287 height 38
type input "KARYNA"
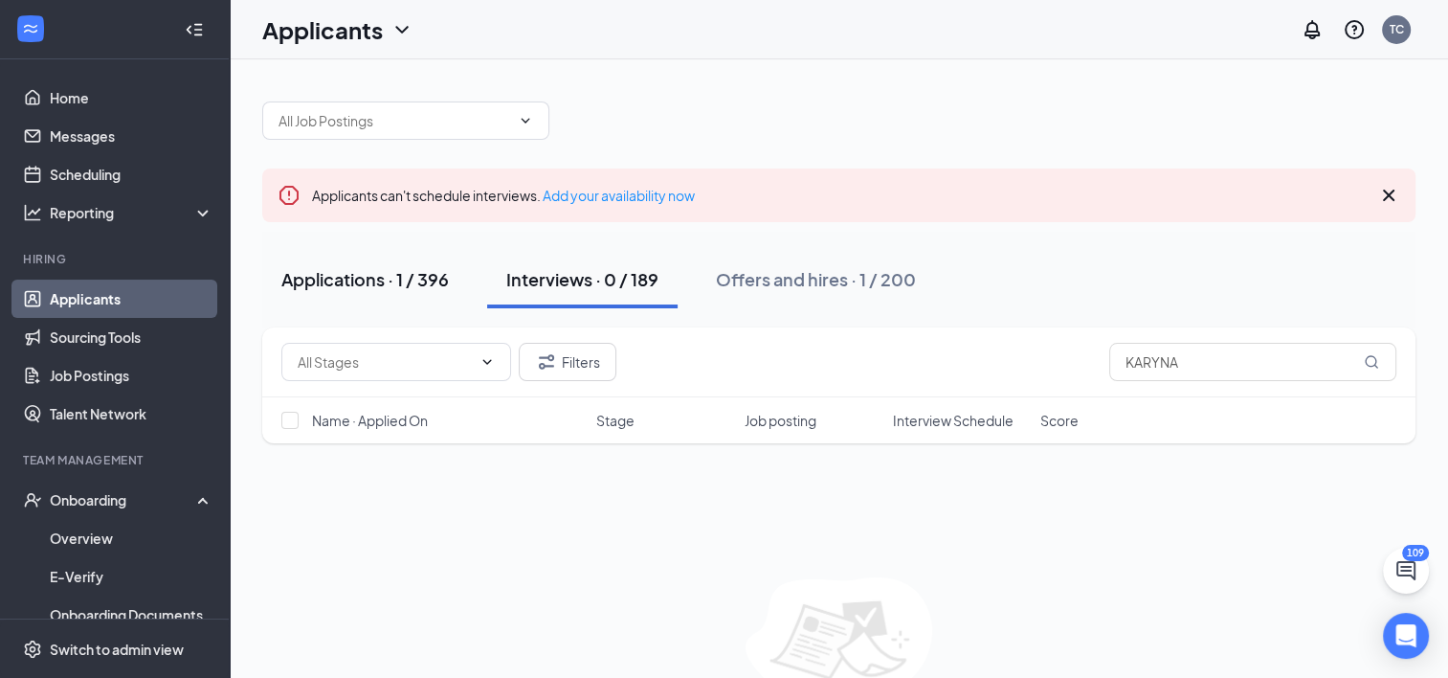
click at [421, 292] on button "Applications · 1 / 396" at bounding box center [365, 279] width 206 height 57
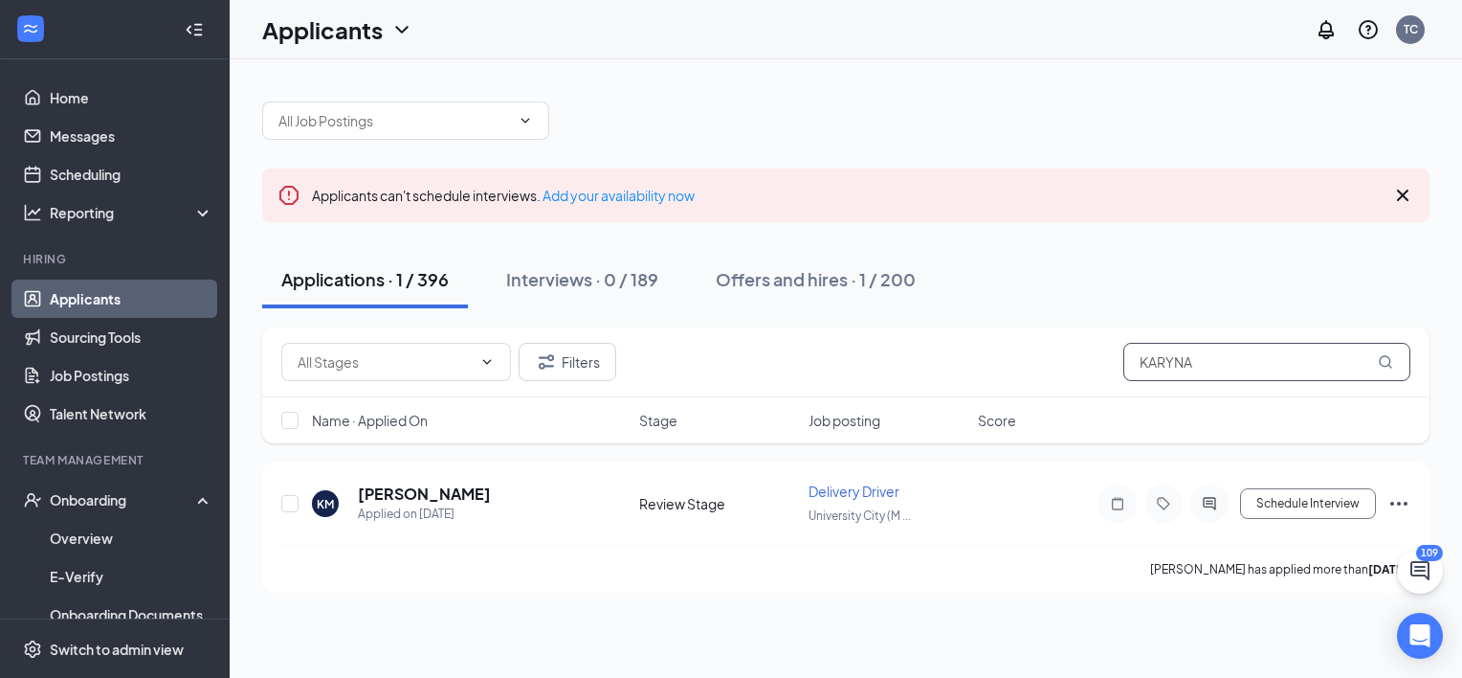
click at [1171, 362] on input "KARYNA" at bounding box center [1267, 362] width 287 height 38
type input "[PERSON_NAME]"
click at [488, 362] on icon "ChevronDown" at bounding box center [487, 361] width 9 height 5
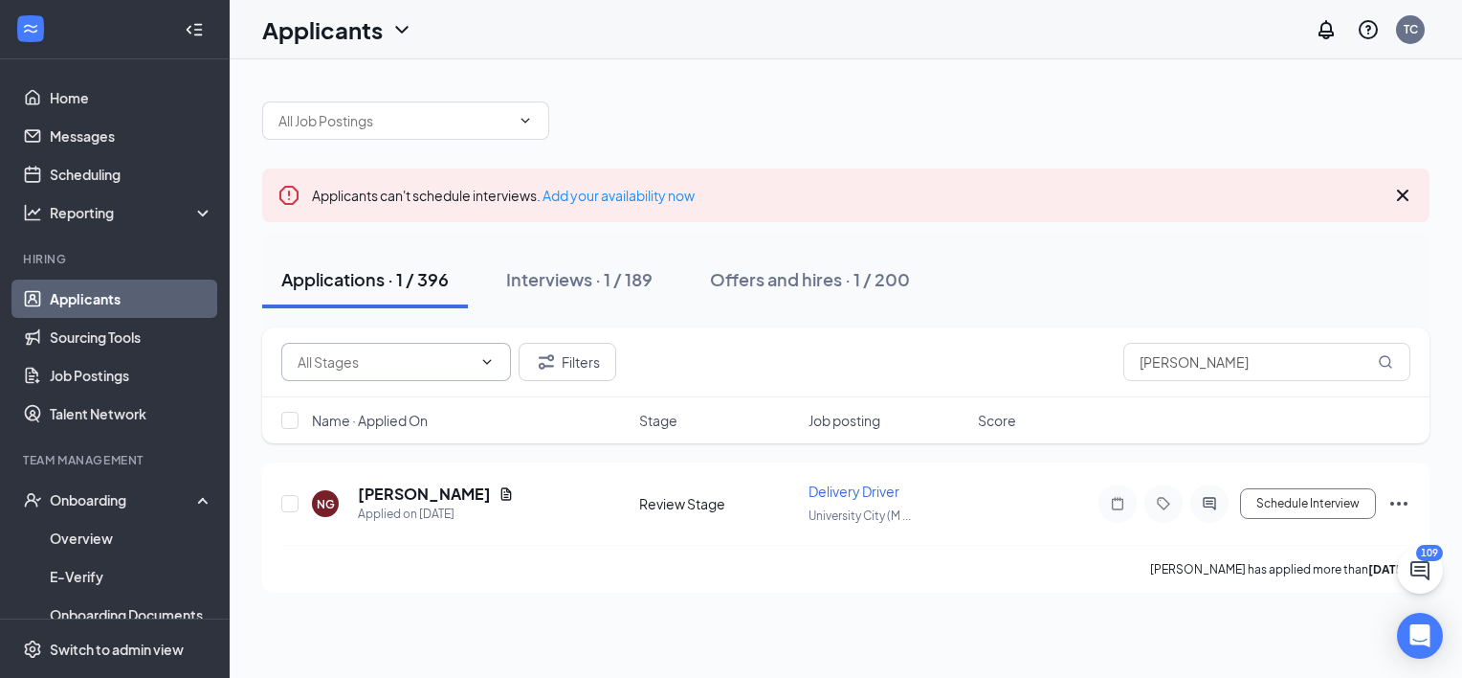
click at [488, 362] on icon "ChevronDown" at bounding box center [487, 361] width 9 height 5
click at [414, 265] on button "Applications · 1 / 396" at bounding box center [365, 279] width 206 height 57
click at [484, 362] on icon "ChevronDown" at bounding box center [486, 361] width 15 height 15
click at [1409, 507] on icon "Ellipses" at bounding box center [1399, 503] width 23 height 23
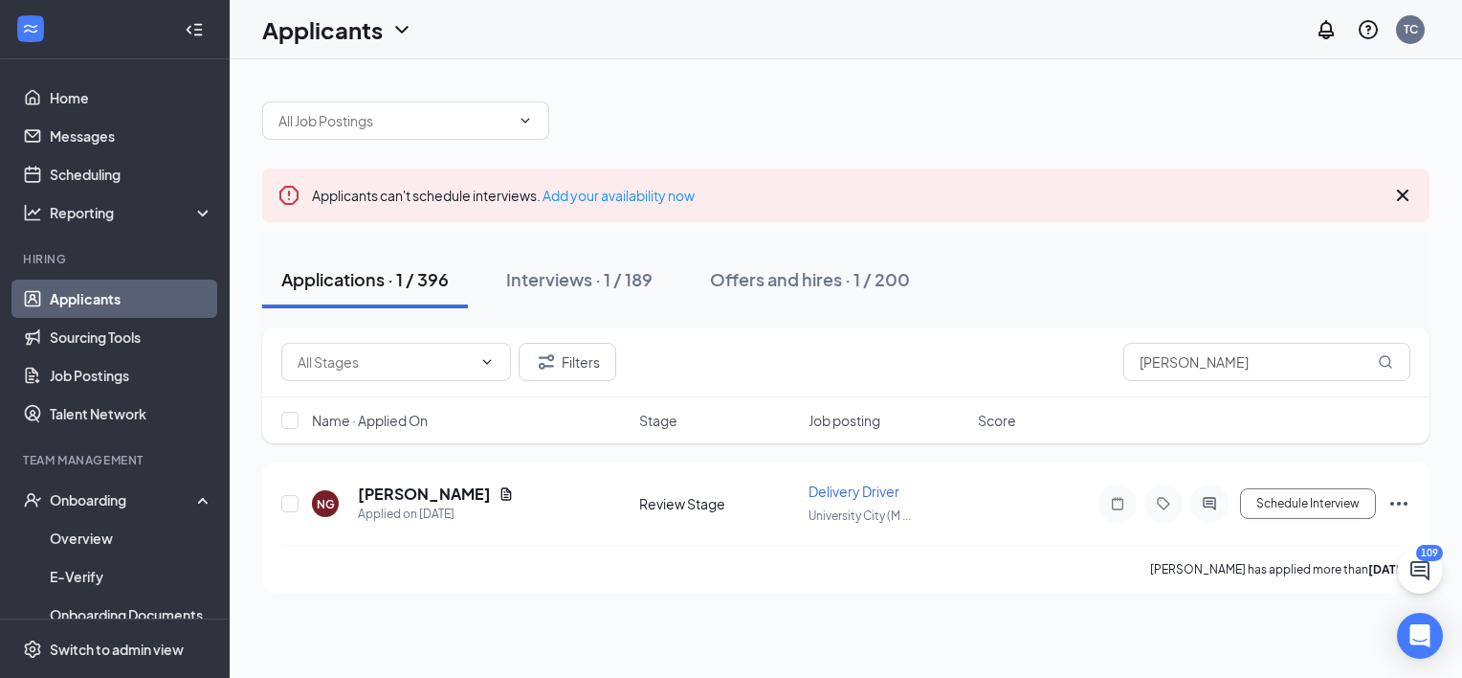
click at [858, 429] on span "Job posting" at bounding box center [845, 420] width 72 height 19
click at [1171, 371] on input "[PERSON_NAME]" at bounding box center [1267, 362] width 287 height 38
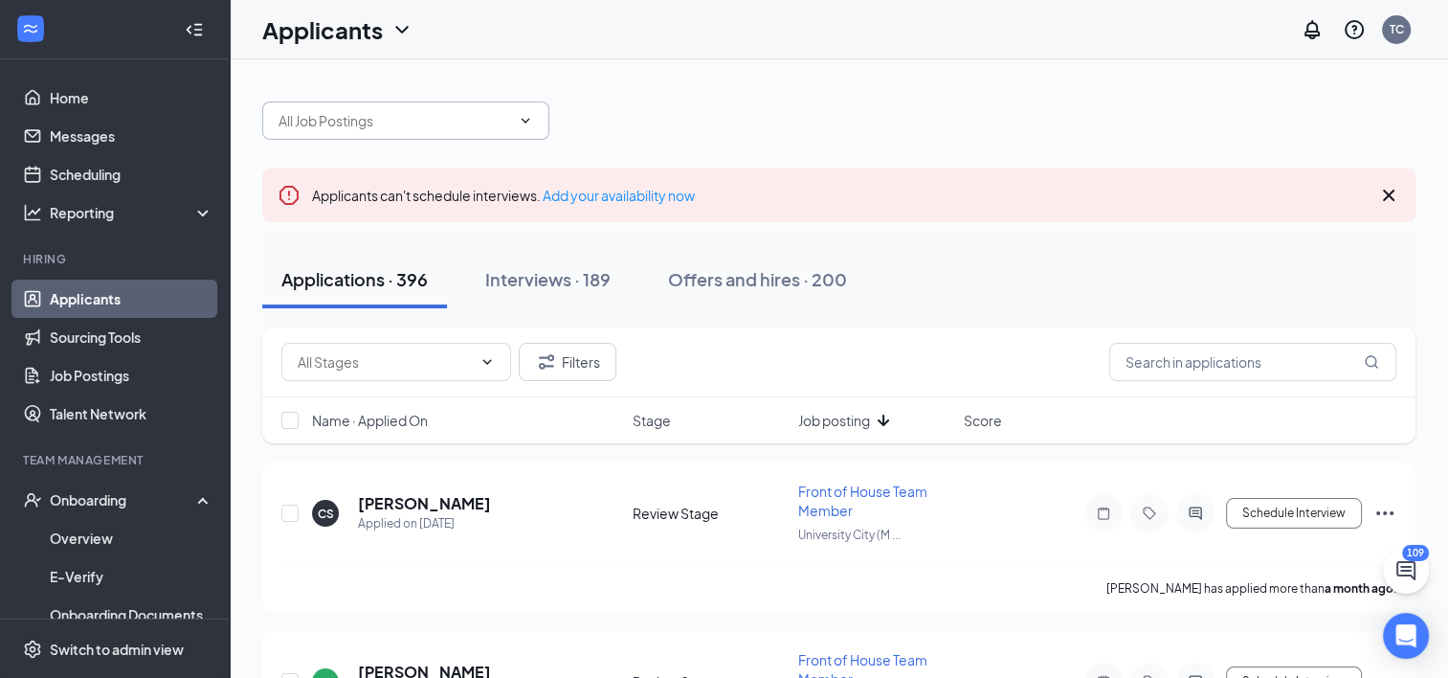
click at [513, 132] on span at bounding box center [405, 120] width 287 height 38
click at [435, 115] on input "text" at bounding box center [395, 120] width 232 height 21
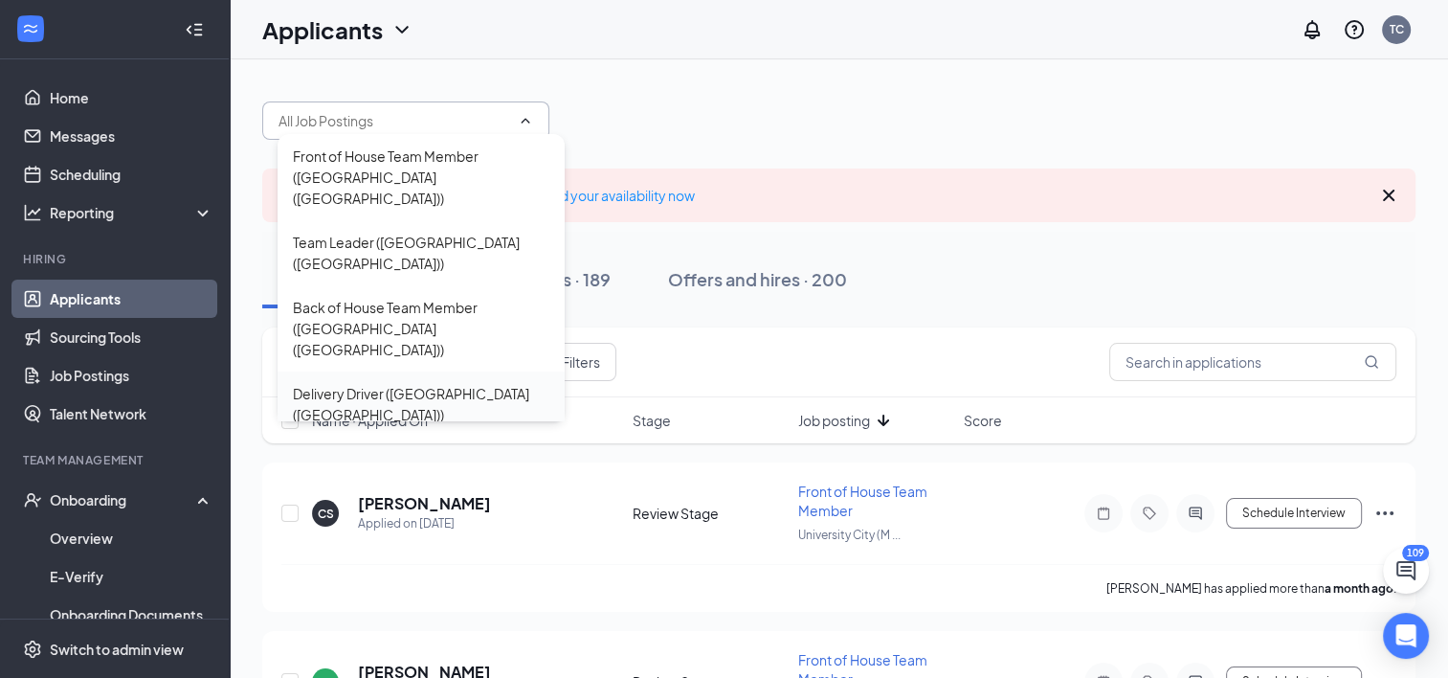
click at [295, 383] on div "Delivery Driver ([GEOGRAPHIC_DATA] ([GEOGRAPHIC_DATA]))" at bounding box center [421, 404] width 256 height 42
type input "Delivery Driver ([GEOGRAPHIC_DATA] ([GEOGRAPHIC_DATA]))"
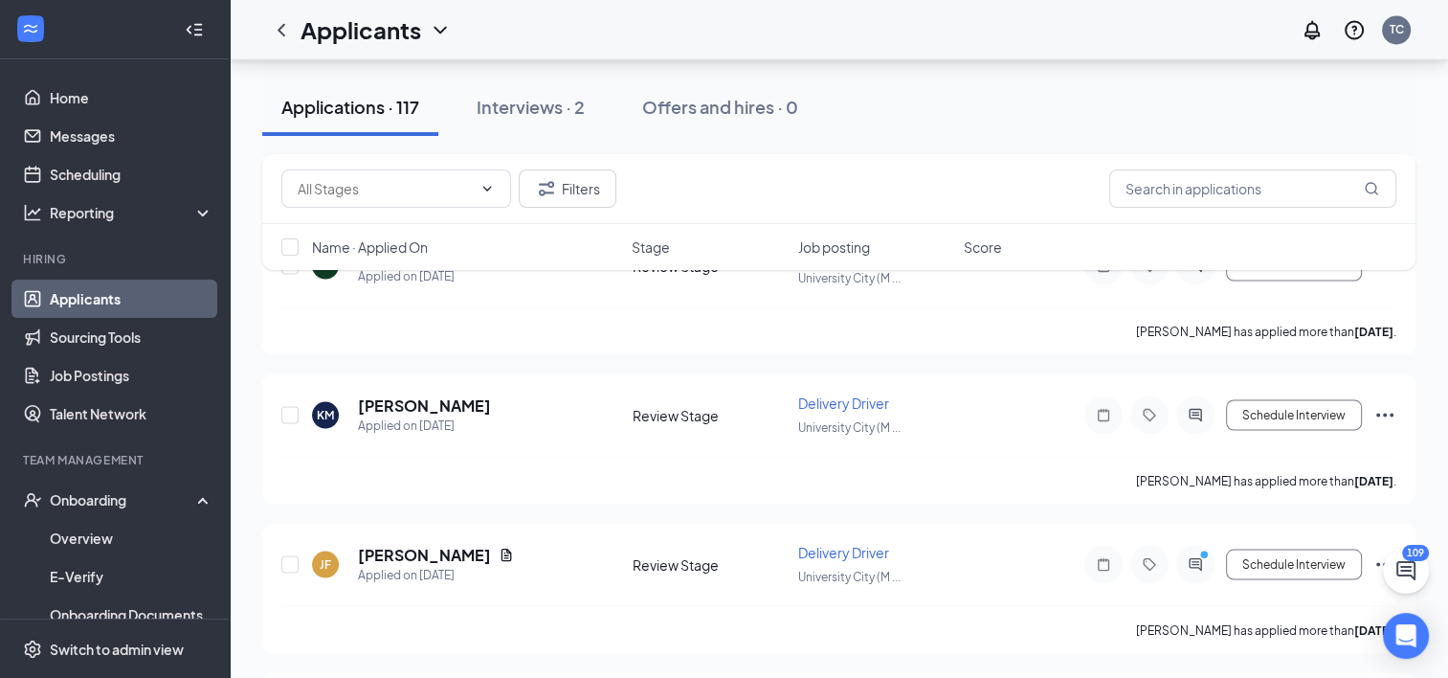
scroll to position [3422, 0]
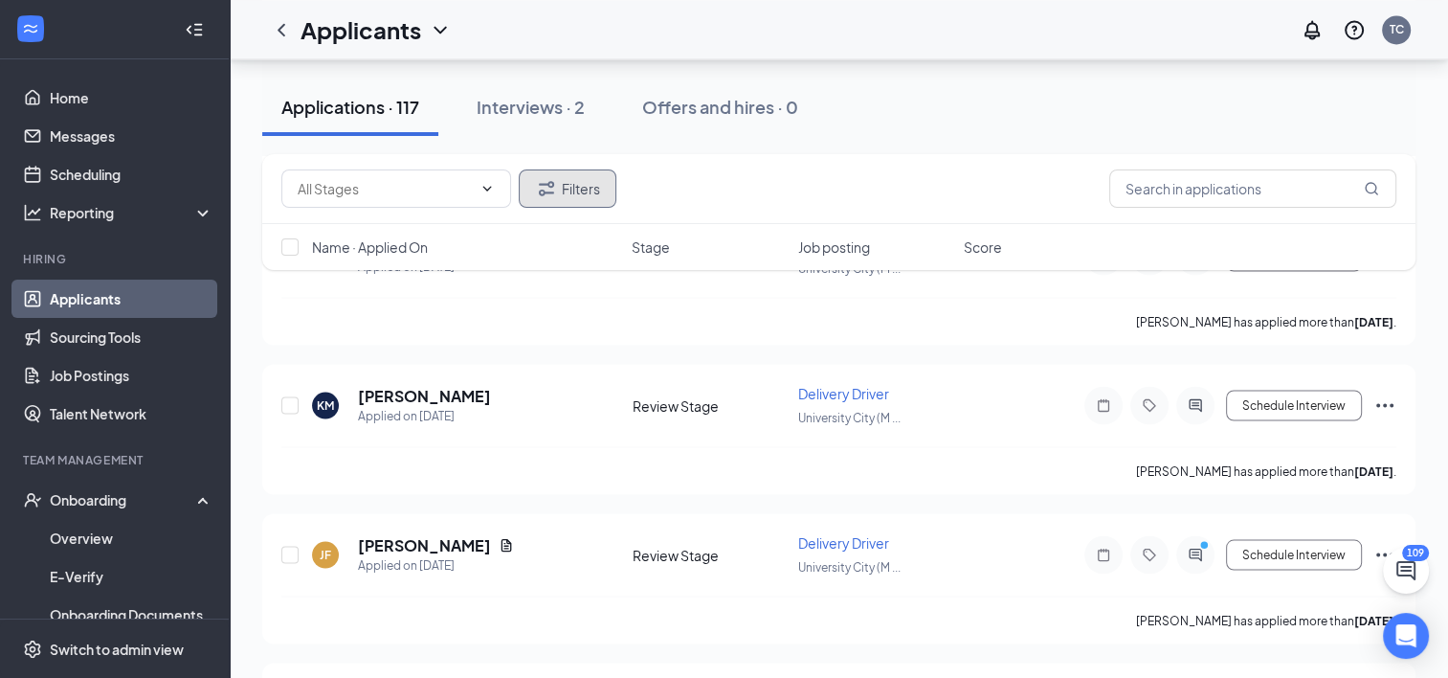
click at [584, 195] on button "Filters" at bounding box center [568, 188] width 98 height 38
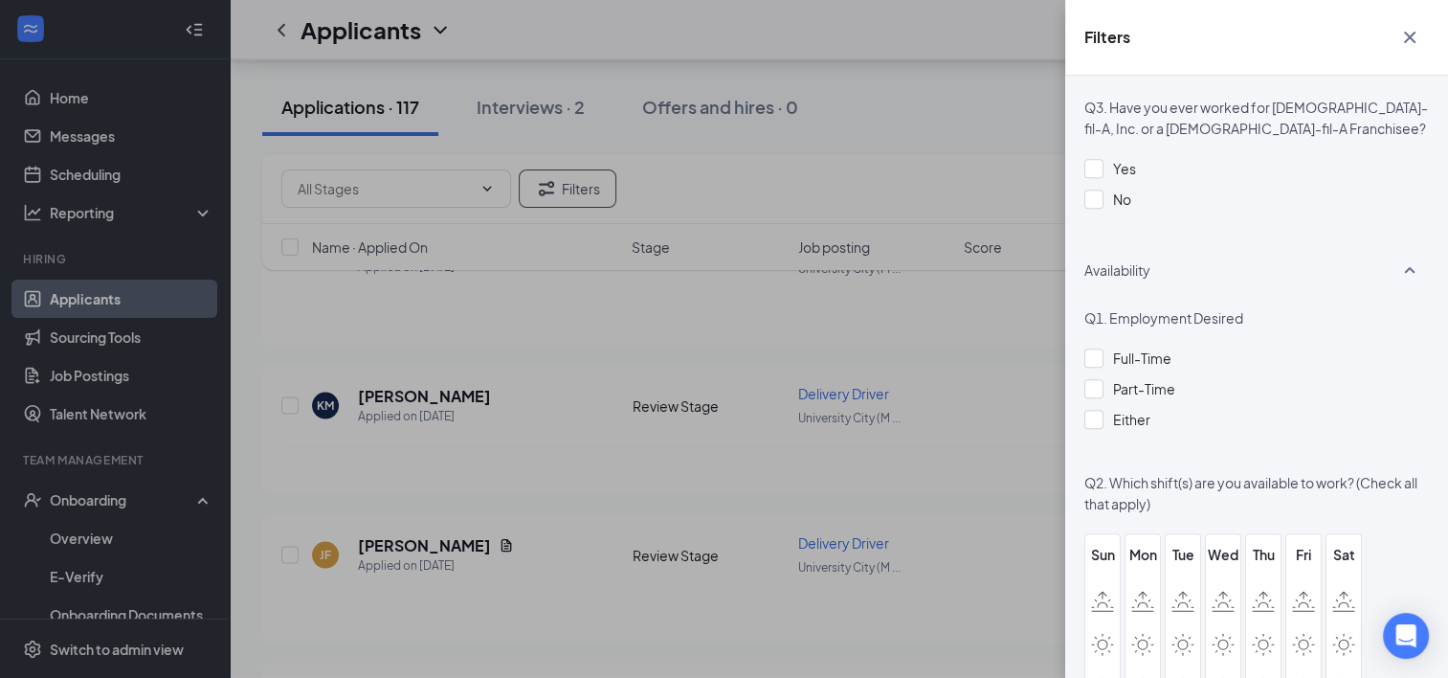
scroll to position [1037, 0]
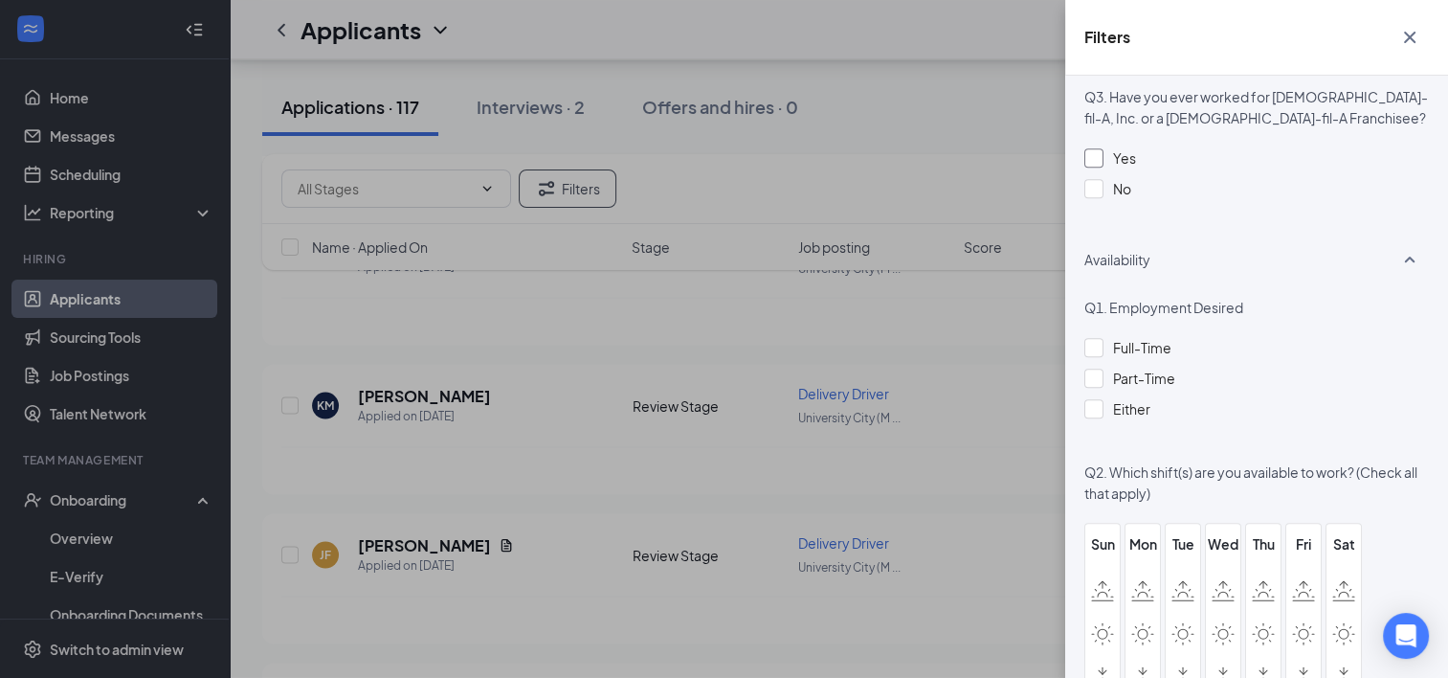
click at [1091, 163] on div at bounding box center [1093, 157] width 19 height 19
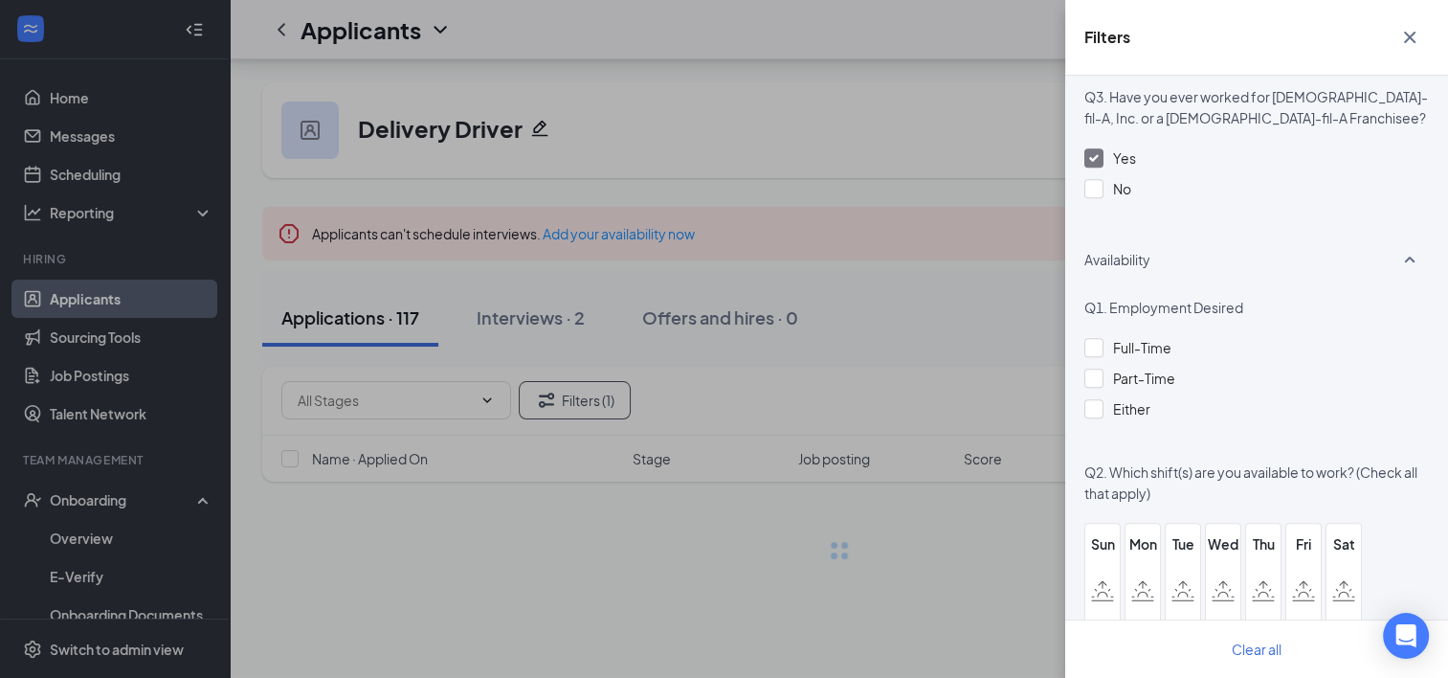
scroll to position [0, 0]
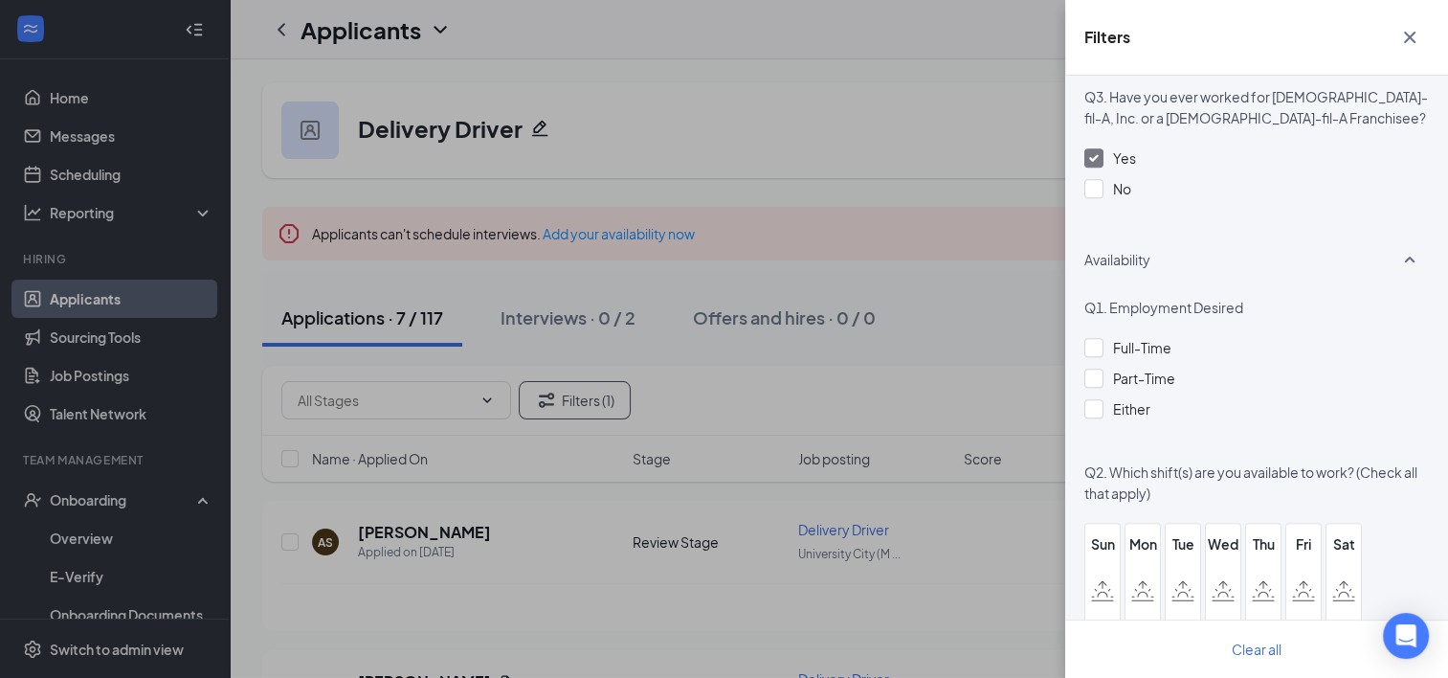
click at [1409, 28] on icon "Cross" at bounding box center [1409, 37] width 23 height 23
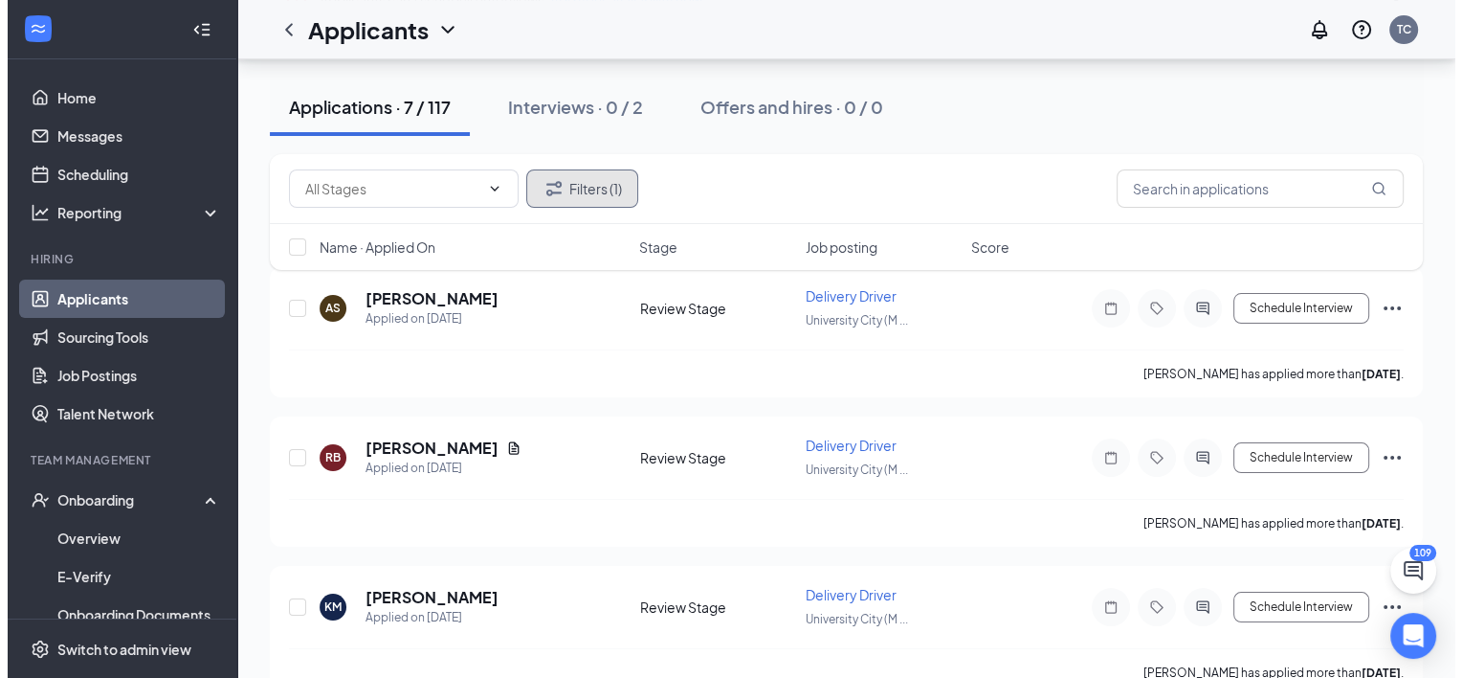
scroll to position [246, 0]
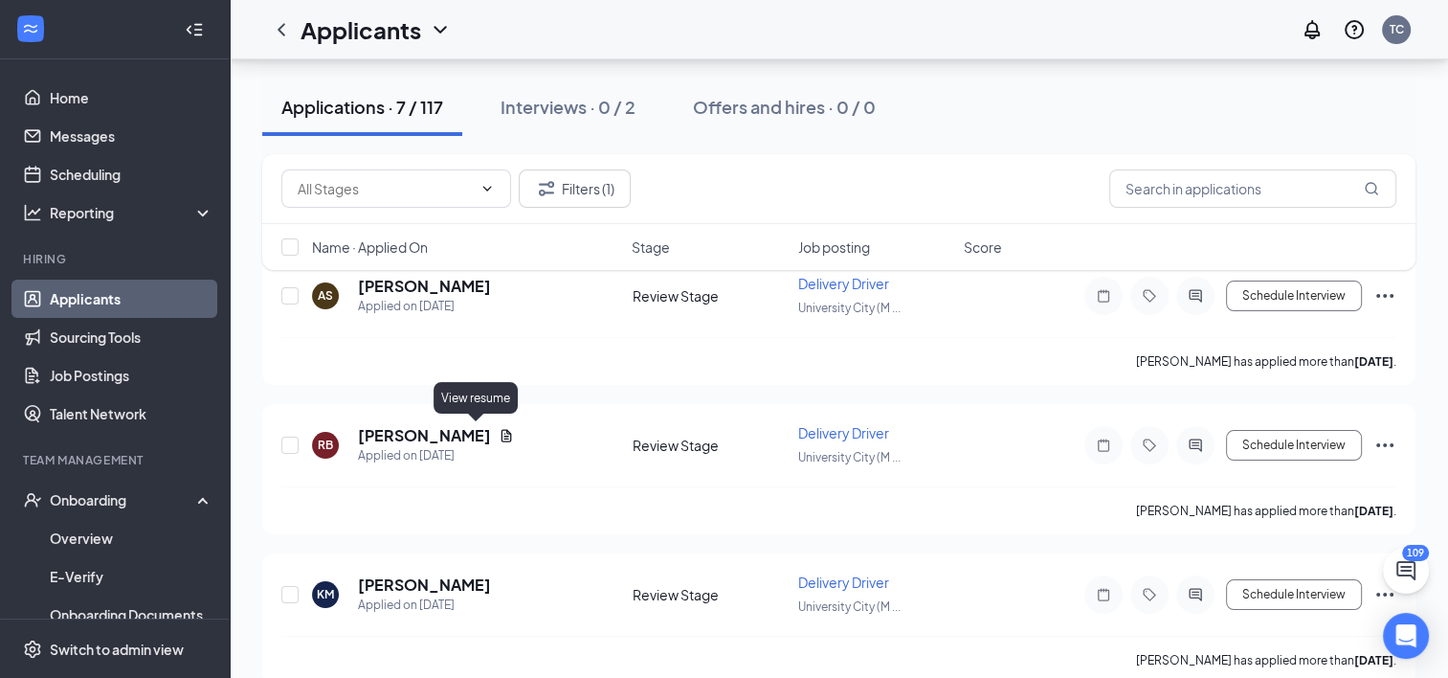
click at [475, 401] on div "View resume" at bounding box center [476, 398] width 84 height 32
click at [499, 437] on icon "Document" at bounding box center [506, 435] width 15 height 15
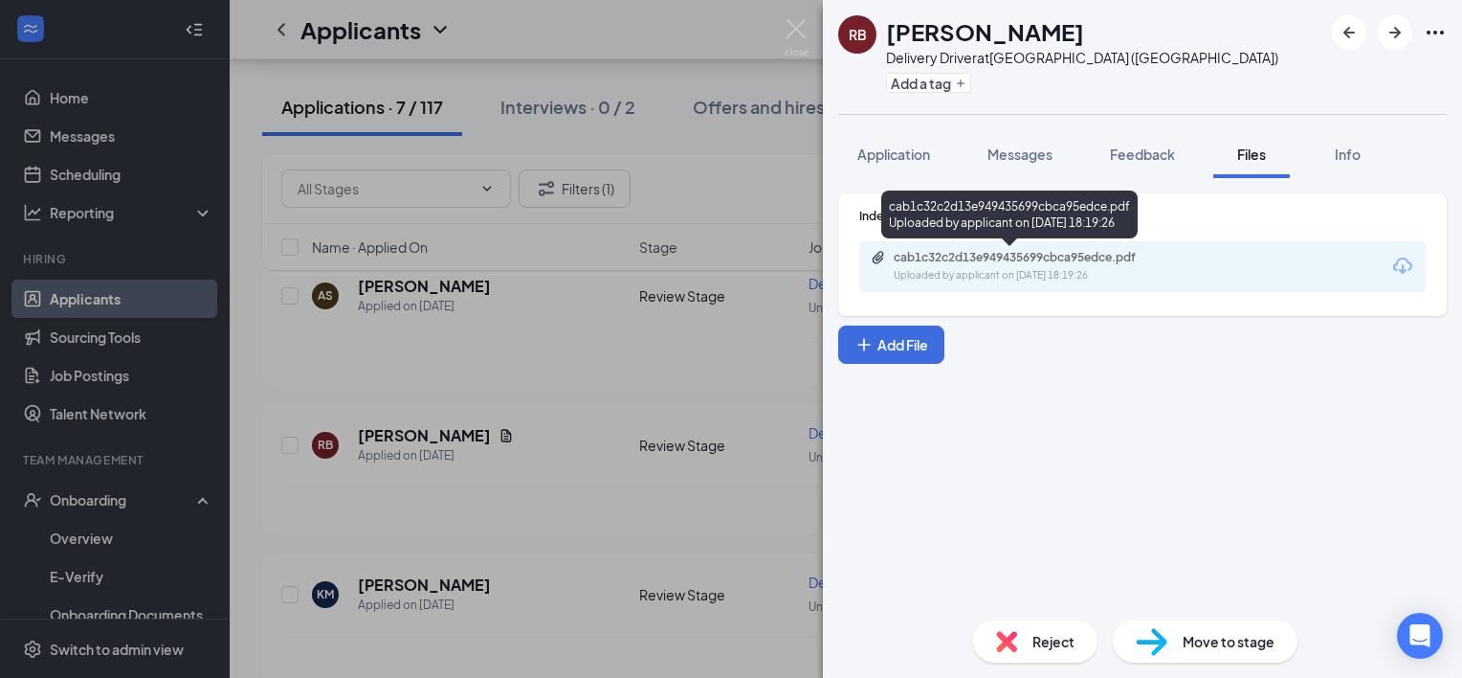
click at [960, 268] on div "Uploaded by applicant on [DATE] 18:19:26" at bounding box center [1037, 275] width 287 height 15
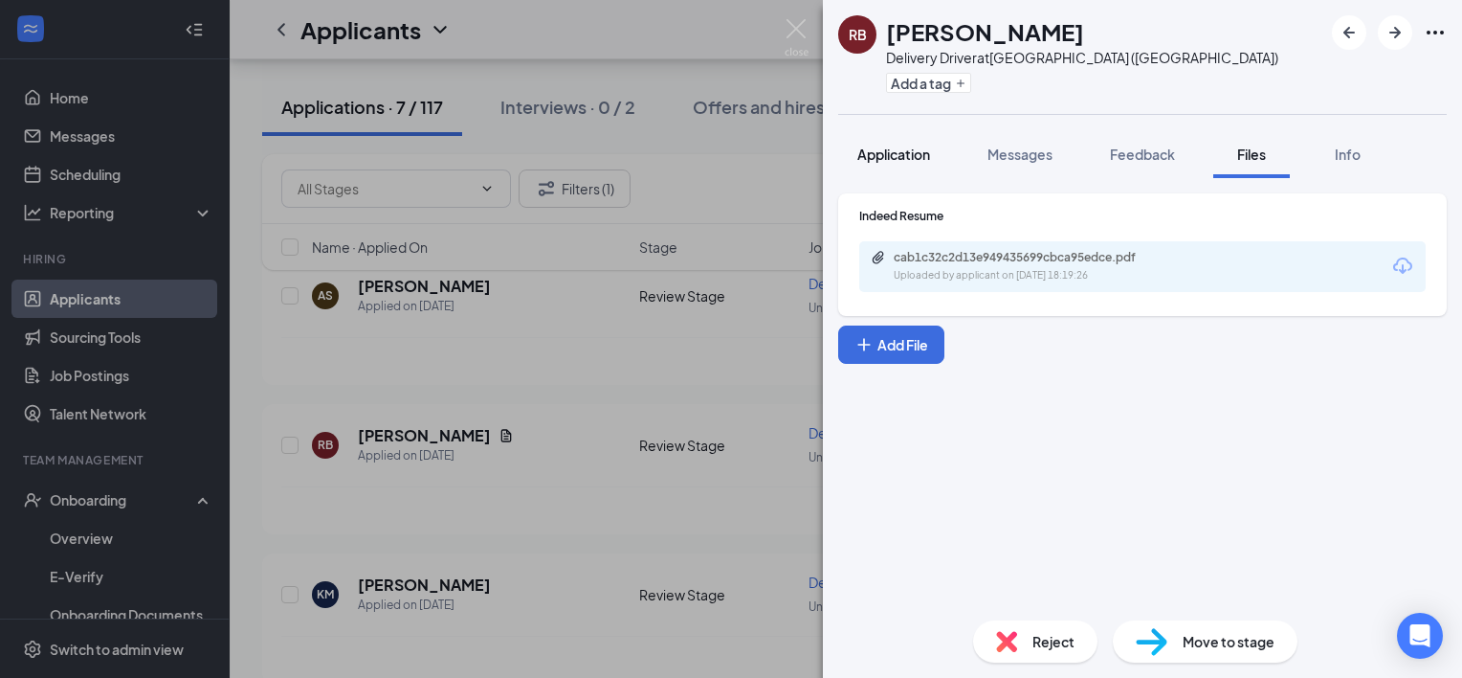
click at [900, 151] on span "Application" at bounding box center [894, 153] width 73 height 17
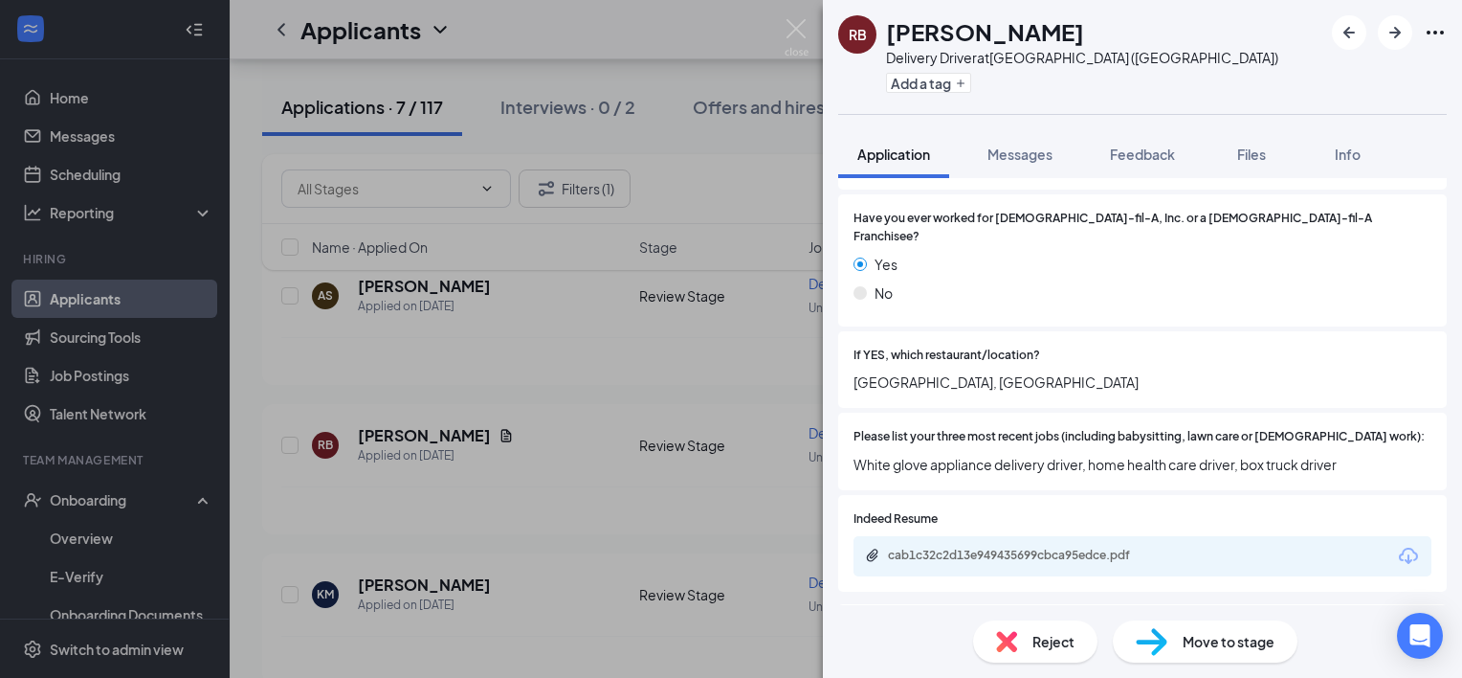
scroll to position [513, 0]
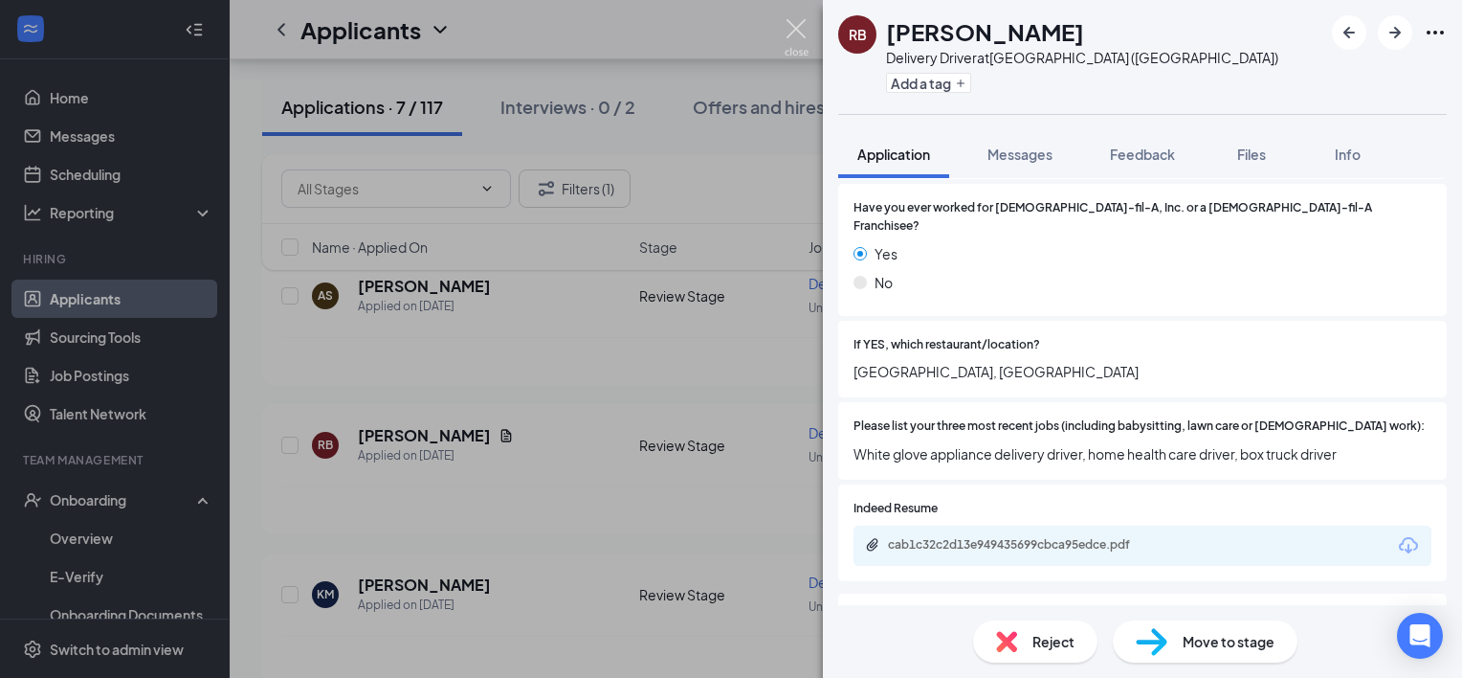
click at [792, 19] on img at bounding box center [797, 37] width 24 height 37
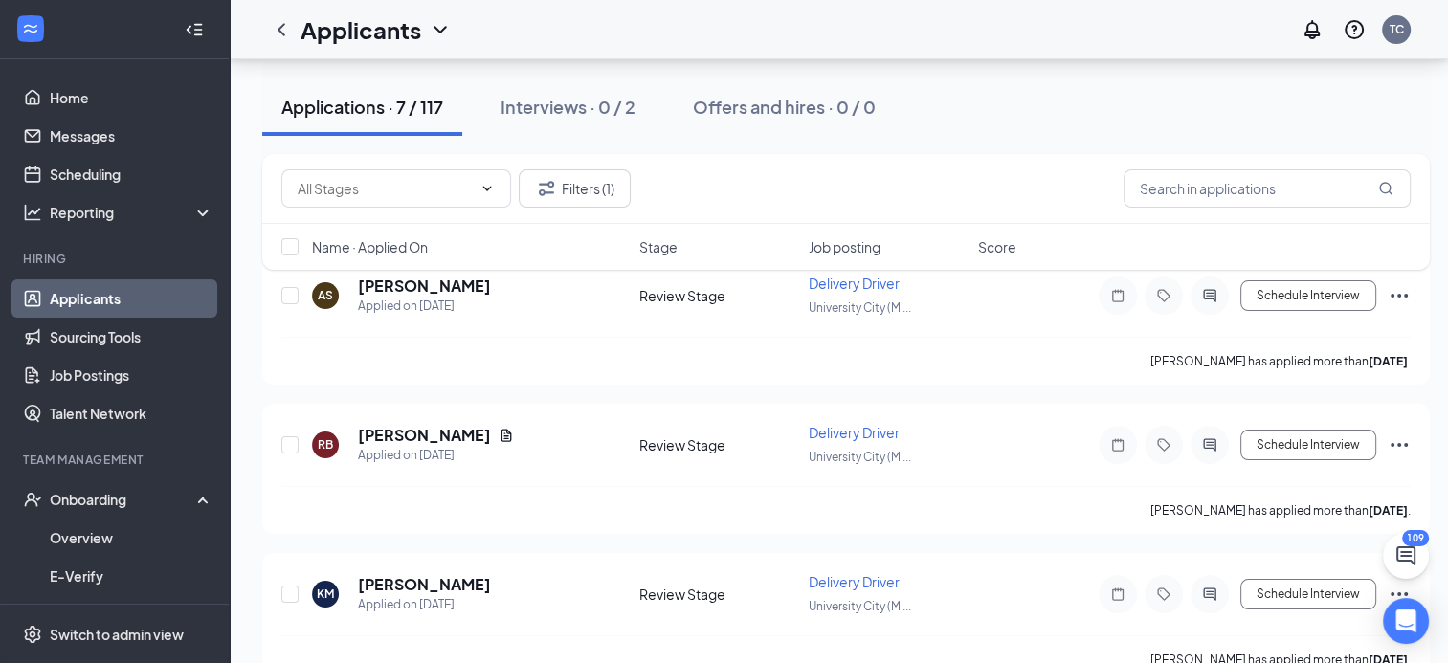
click at [439, 287] on div "Filters (1) Name · Applied On Stage Job posting Score" at bounding box center [846, 221] width 1168 height 135
click at [379, 292] on h5 "[PERSON_NAME]" at bounding box center [424, 286] width 133 height 21
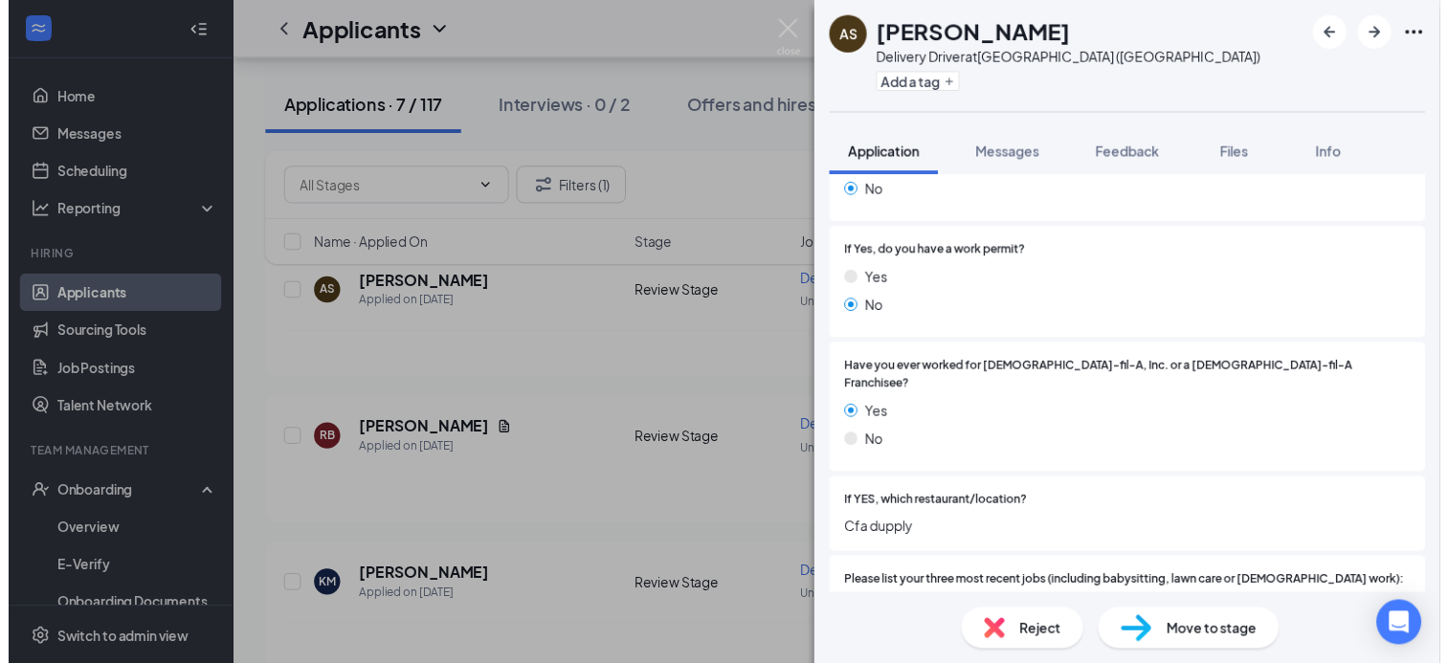
scroll to position [341, 0]
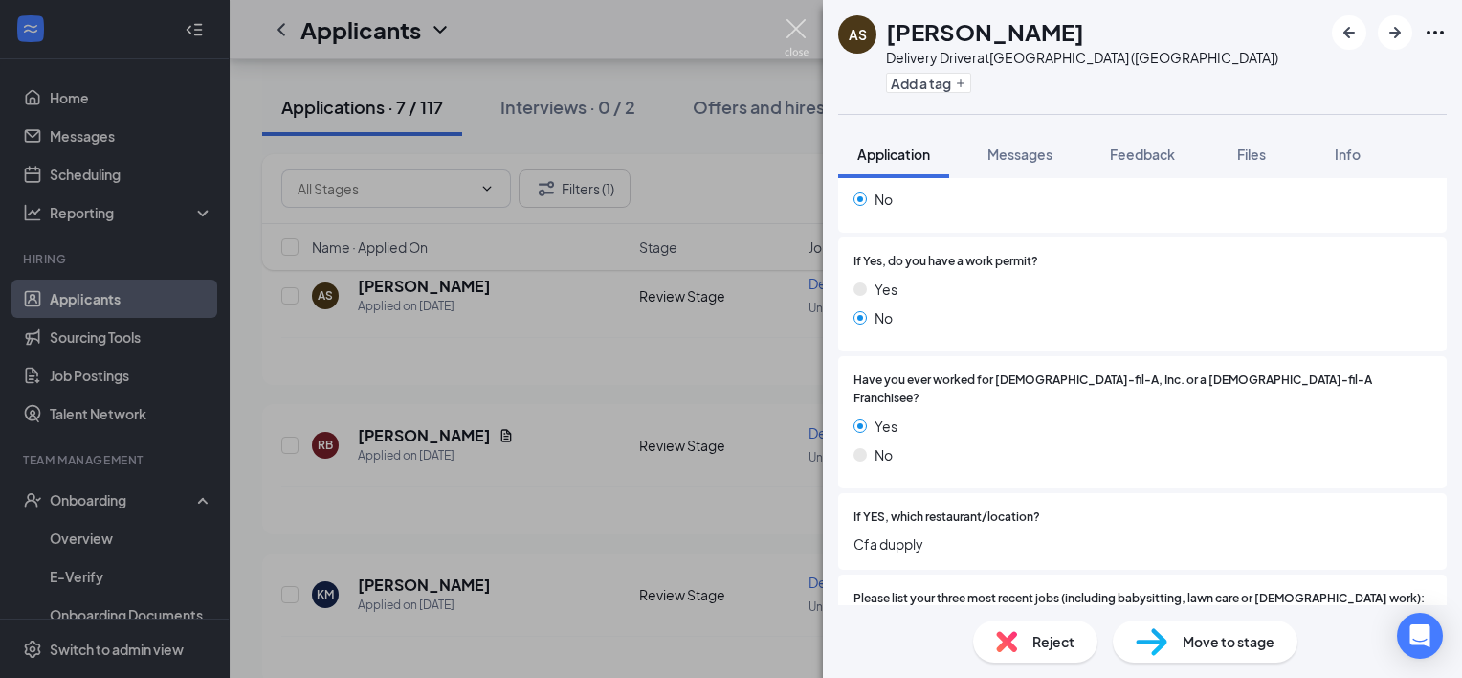
click at [800, 33] on img at bounding box center [797, 37] width 24 height 37
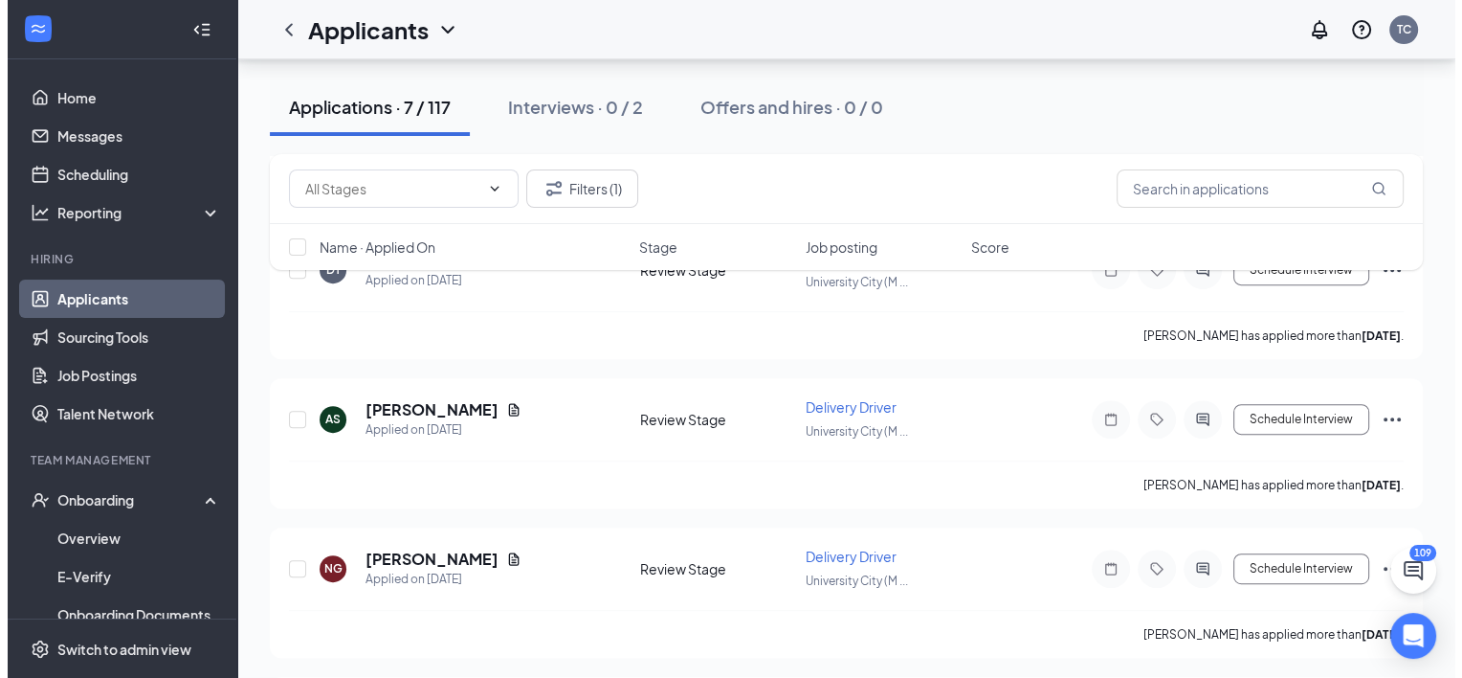
scroll to position [743, 0]
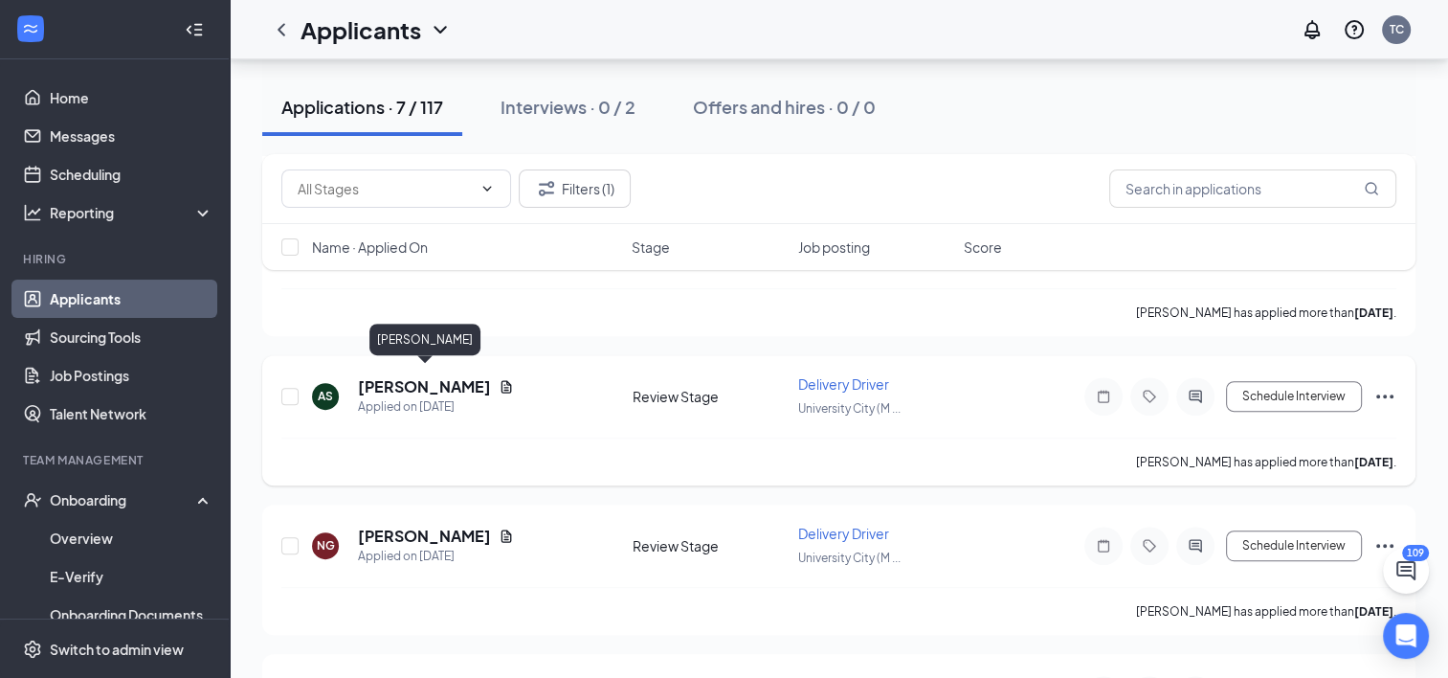
click at [451, 380] on h5 "[PERSON_NAME]" at bounding box center [424, 386] width 133 height 21
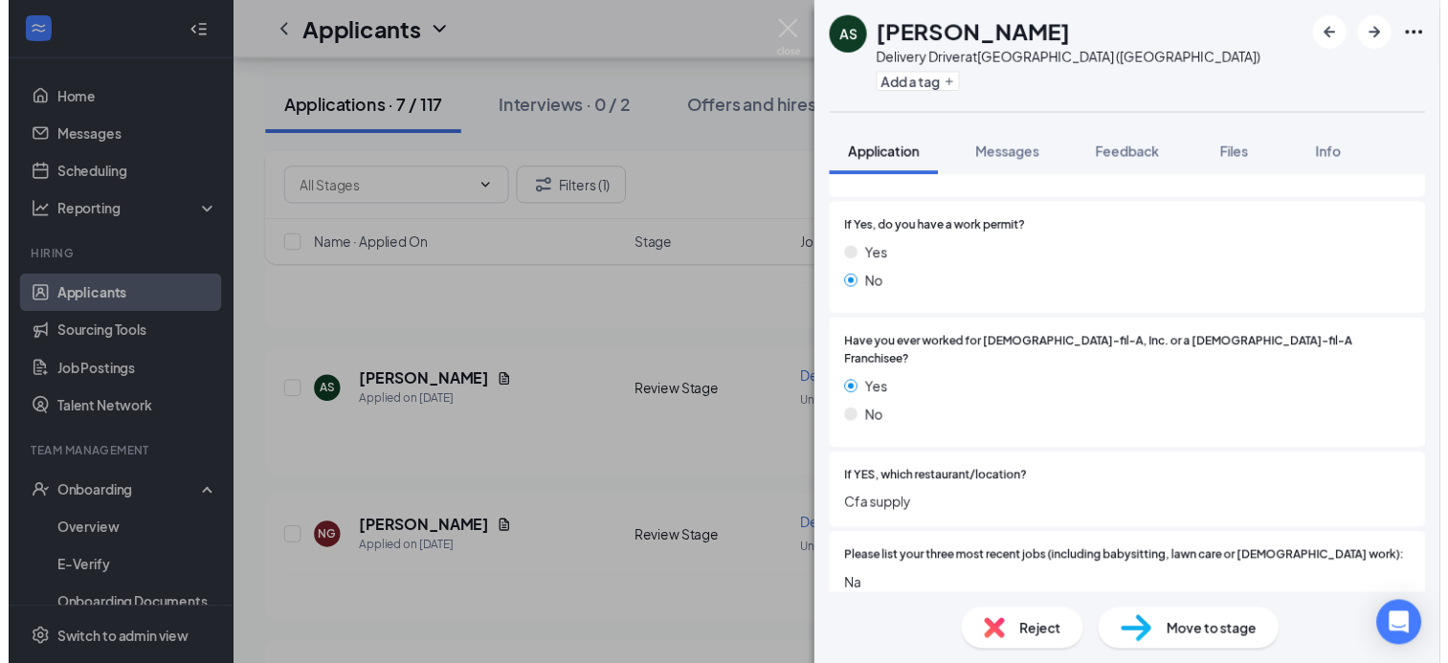
scroll to position [443, 0]
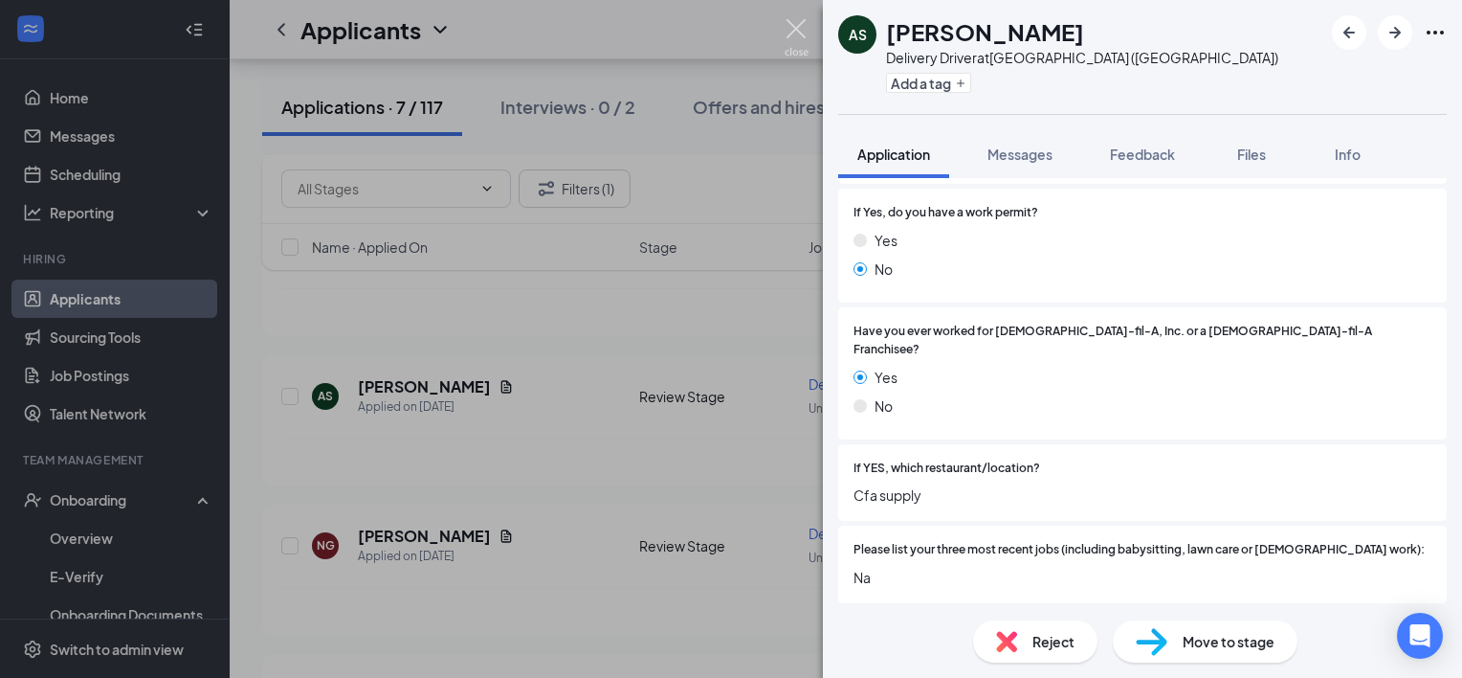
click at [794, 30] on img at bounding box center [797, 37] width 24 height 37
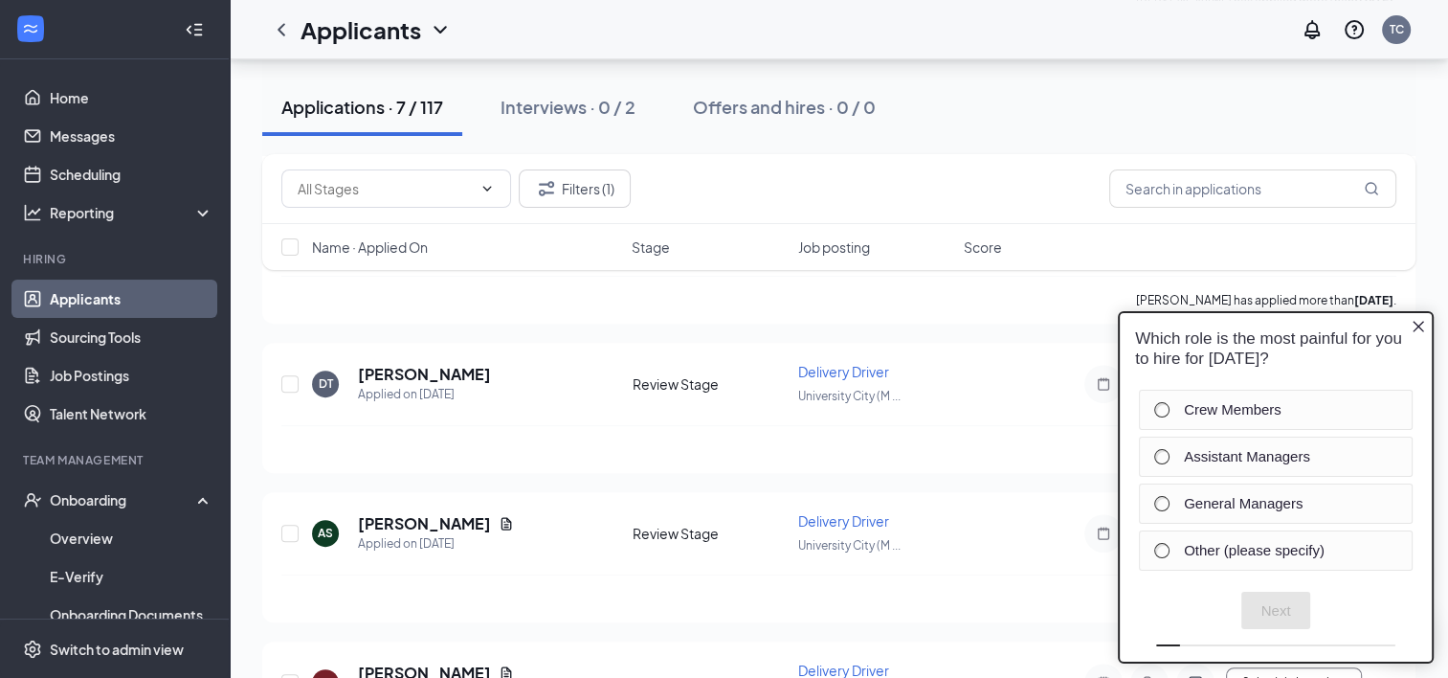
scroll to position [857, 0]
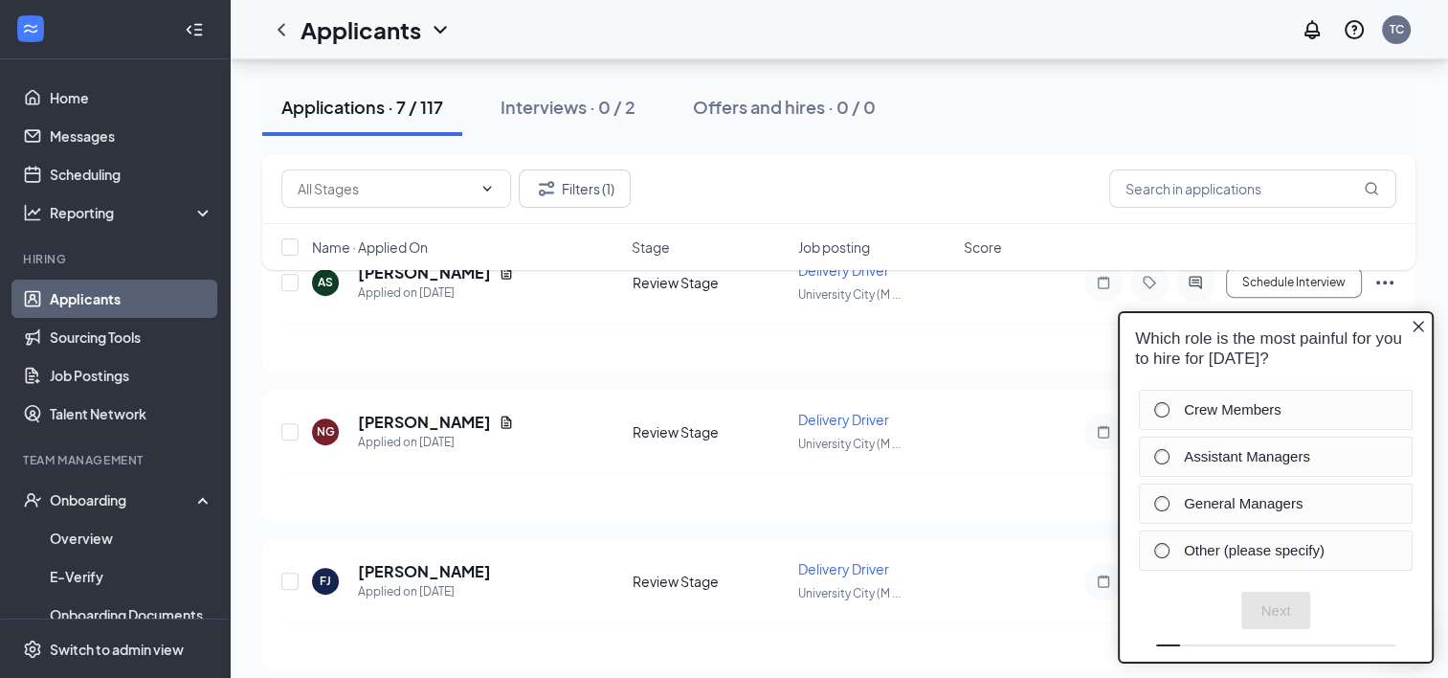
click at [1418, 329] on icon "Close button" at bounding box center [1418, 325] width 15 height 15
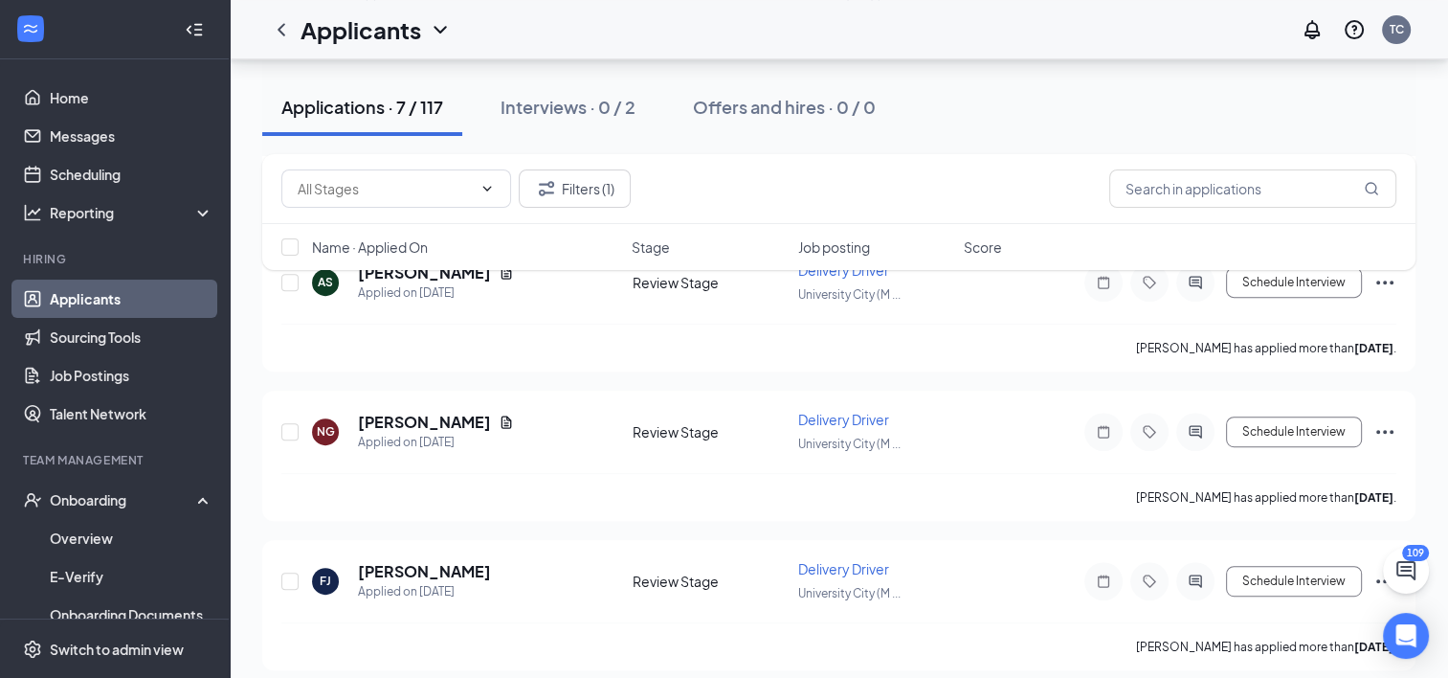
click at [346, 120] on button "Applications · 7 / 117" at bounding box center [362, 106] width 200 height 57
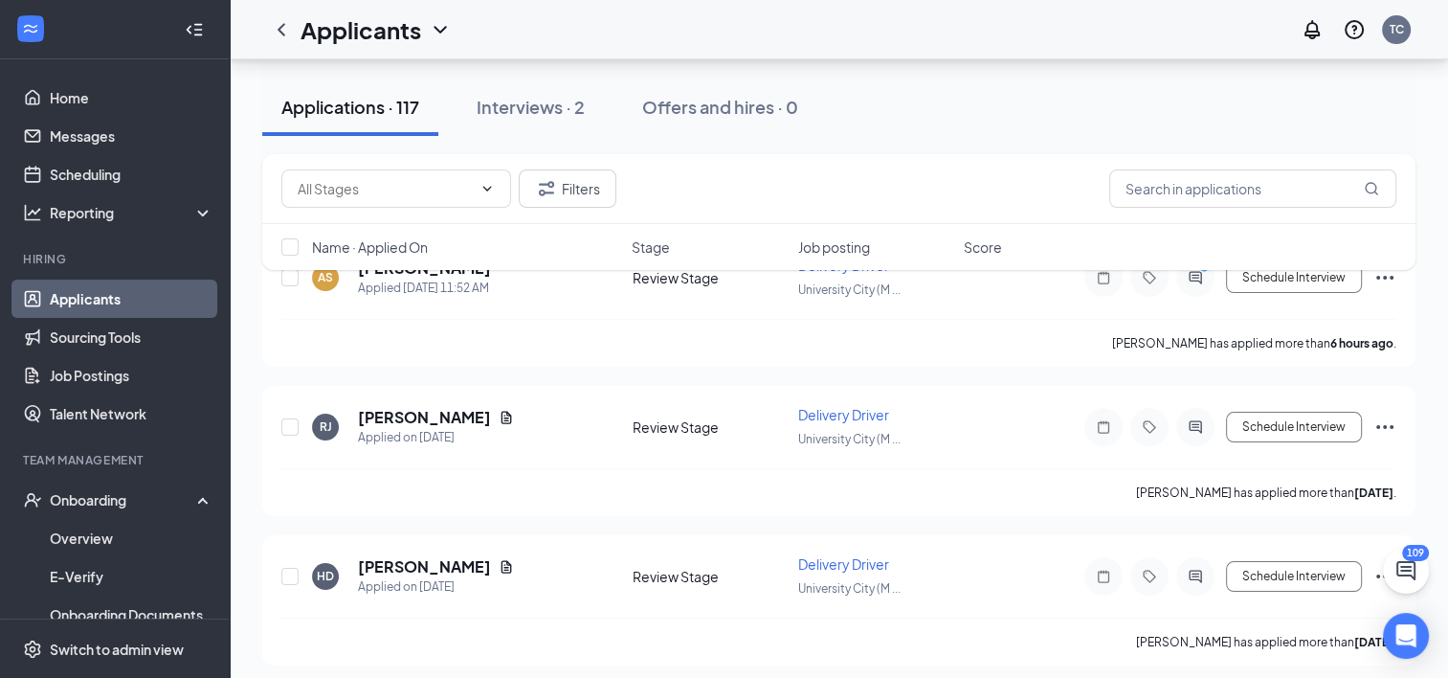
scroll to position [0, 0]
